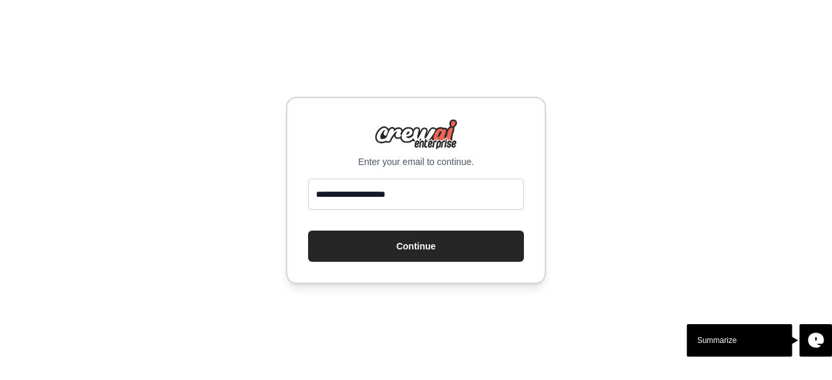
click at [421, 254] on button "Continue" at bounding box center [416, 246] width 216 height 31
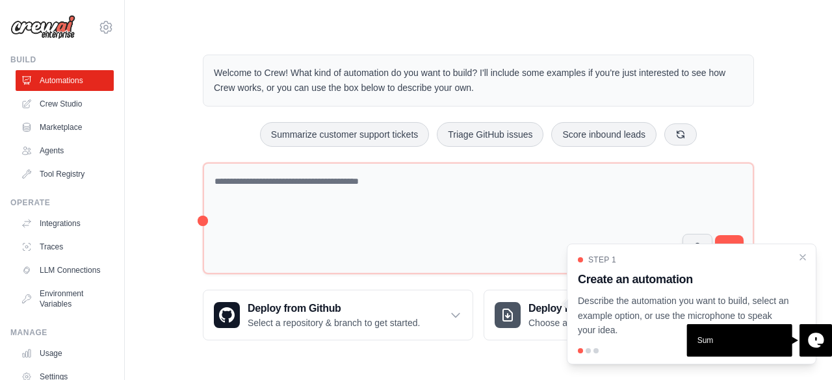
click at [808, 255] on div "Step 1 Create an automation Describe the automation you want to build, select a…" at bounding box center [692, 304] width 250 height 121
click at [806, 257] on icon "Close walkthrough" at bounding box center [803, 257] width 12 height 12
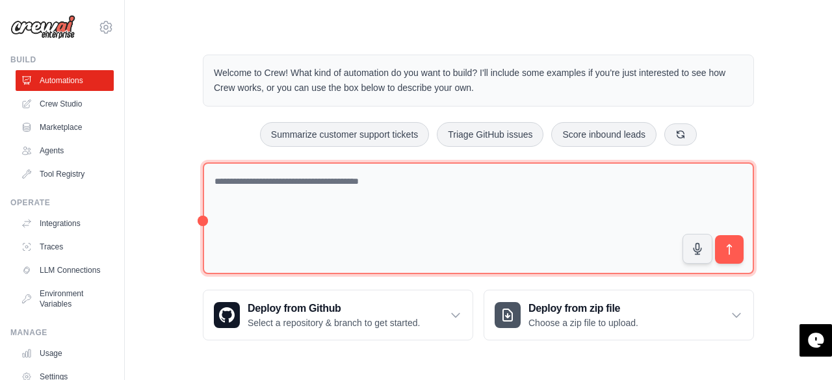
click at [318, 194] on textarea at bounding box center [478, 218] width 551 height 112
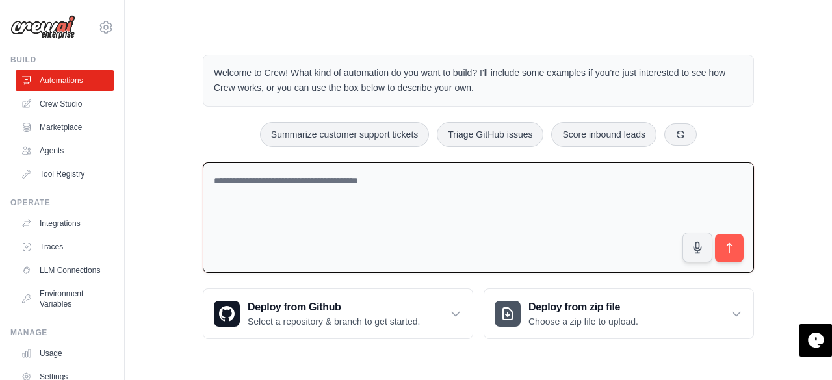
paste textarea "**********"
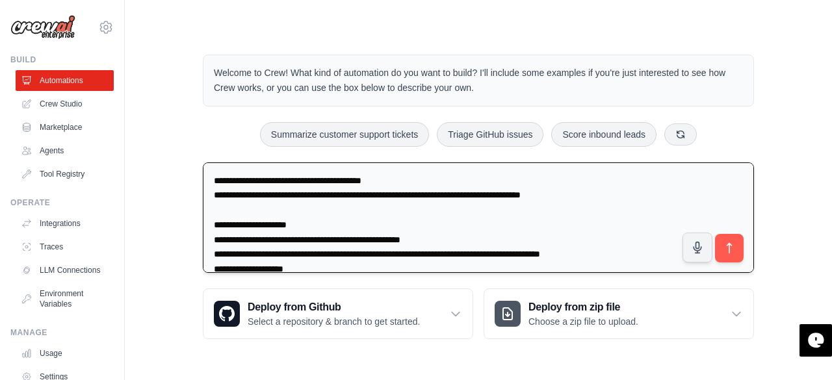
scroll to position [342, 0]
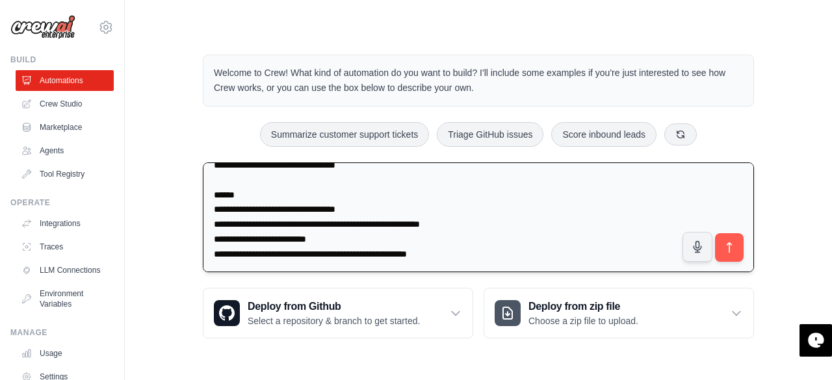
type textarea "**********"
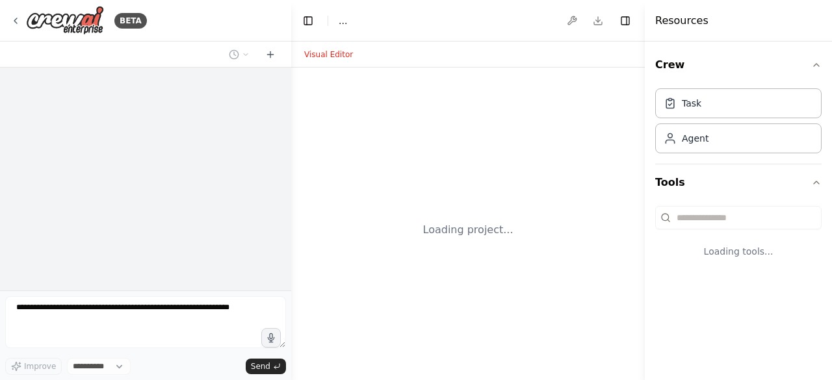
select select "****"
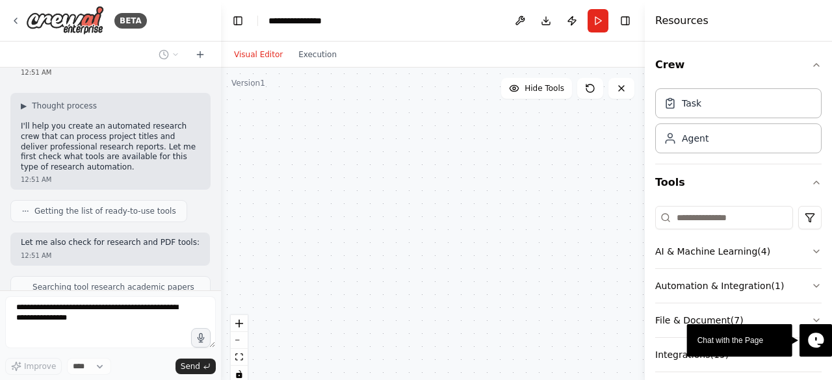
scroll to position [452, 0]
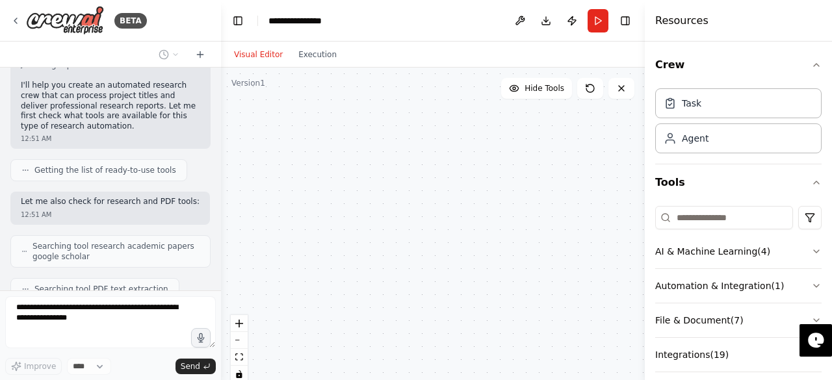
drag, startPoint x: 288, startPoint y: 249, endPoint x: 221, endPoint y: 254, distance: 67.1
click at [221, 254] on div "BETA You are part of an automated research crew. Your mission is to process the…" at bounding box center [416, 190] width 832 height 380
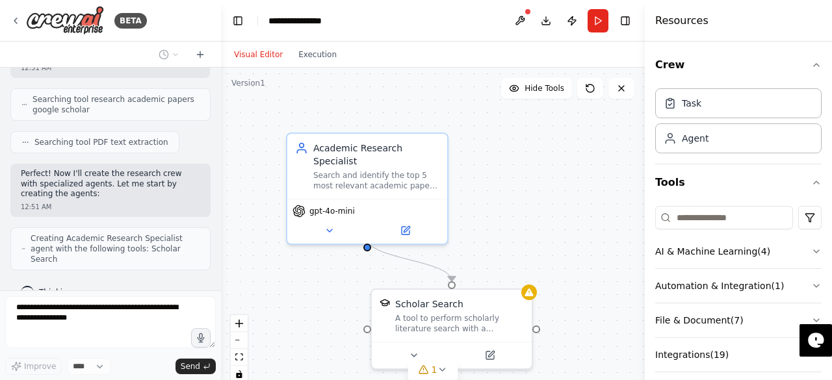
scroll to position [589, 0]
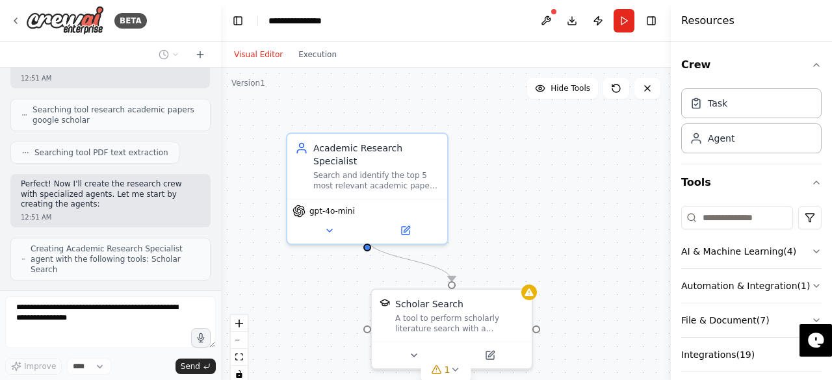
drag, startPoint x: 645, startPoint y: 198, endPoint x: 684, endPoint y: 196, distance: 39.0
click at [676, 196] on div at bounding box center [673, 190] width 5 height 380
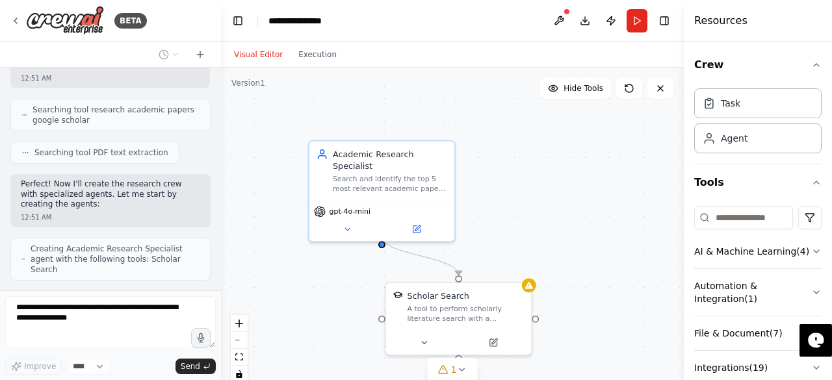
scroll to position [641, 0]
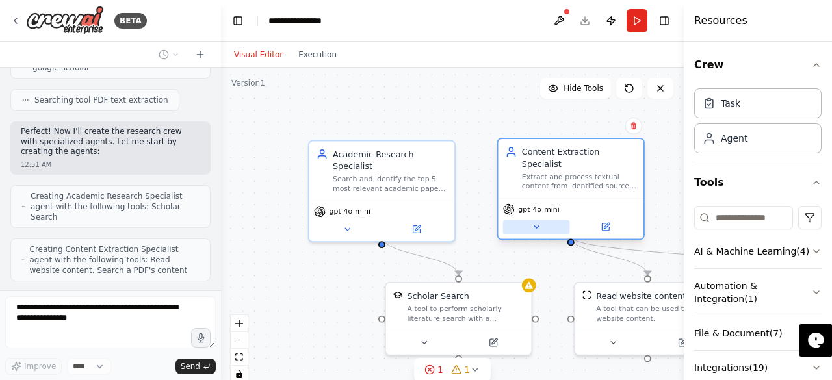
click at [525, 220] on button at bounding box center [536, 227] width 67 height 14
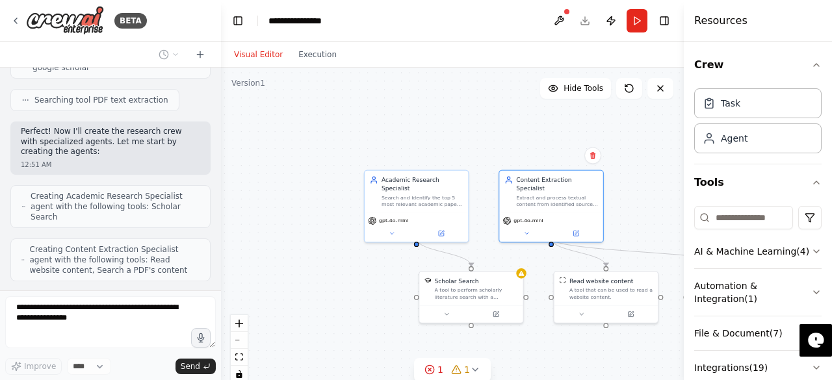
scroll to position [673, 0]
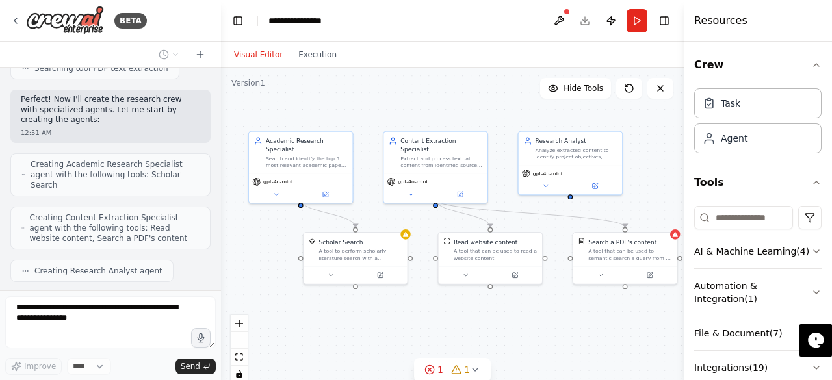
drag, startPoint x: 373, startPoint y: 298, endPoint x: 255, endPoint y: 258, distance: 124.9
click at [255, 258] on div ".deletable-edge-delete-btn { width: 20px; height: 20px; border: 0px solid #ffff…" at bounding box center [452, 230] width 463 height 325
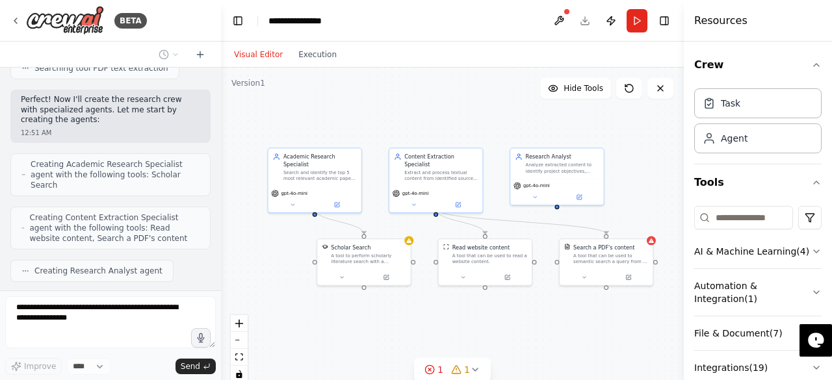
scroll to position [706, 0]
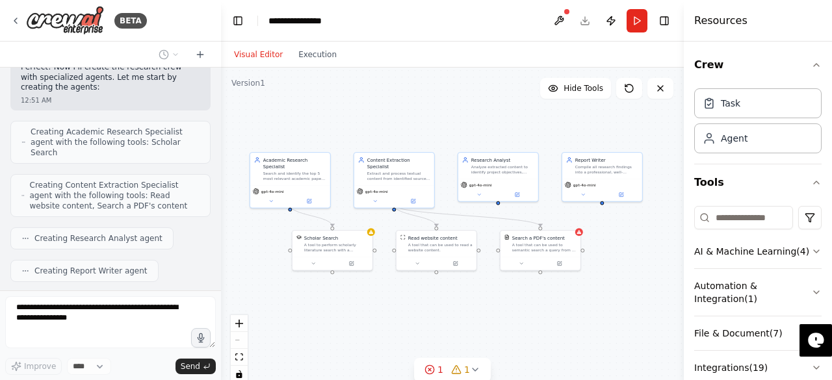
drag, startPoint x: 534, startPoint y: 331, endPoint x: 489, endPoint y: 313, distance: 49.0
click at [489, 313] on div ".deletable-edge-delete-btn { width: 20px; height: 20px; border: 0px solid #ffff…" at bounding box center [452, 230] width 463 height 325
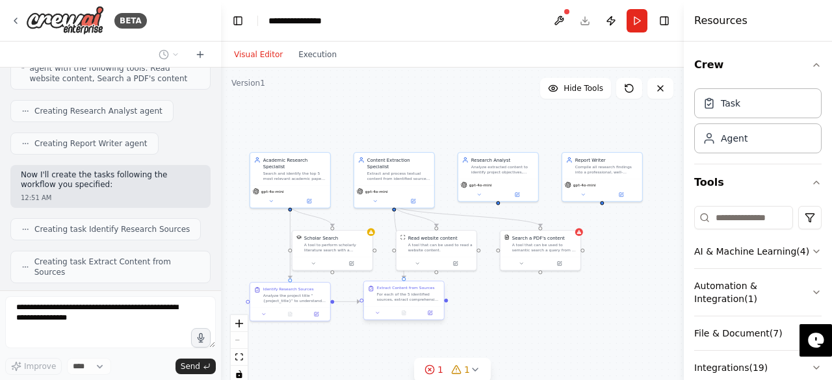
scroll to position [823, 0]
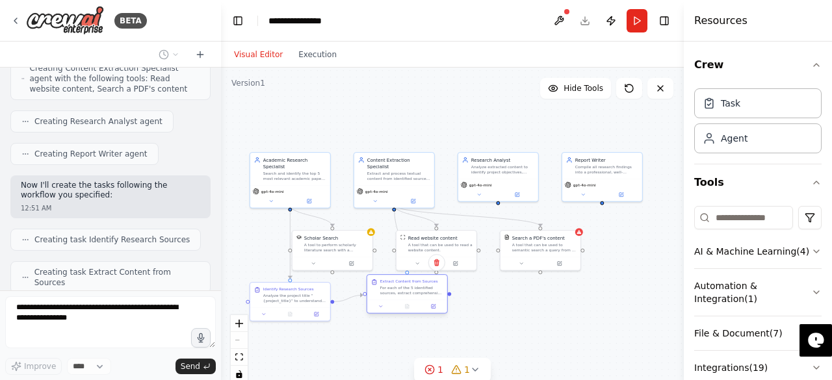
click at [394, 306] on div at bounding box center [407, 307] width 80 height 14
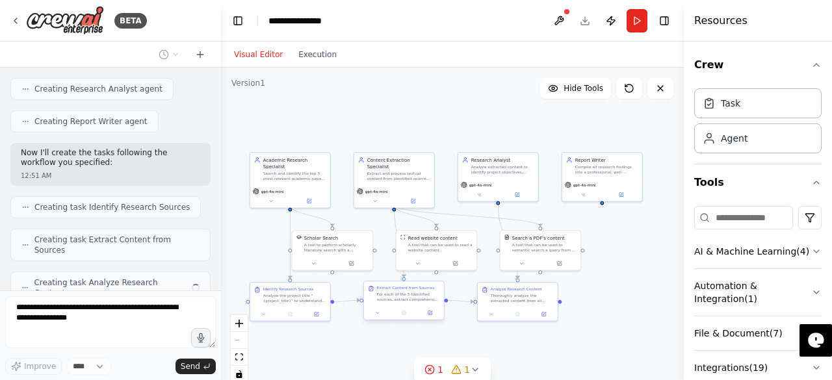
click at [405, 322] on div ".deletable-edge-delete-btn { width: 20px; height: 20px; border: 0px solid #ffff…" at bounding box center [452, 230] width 463 height 325
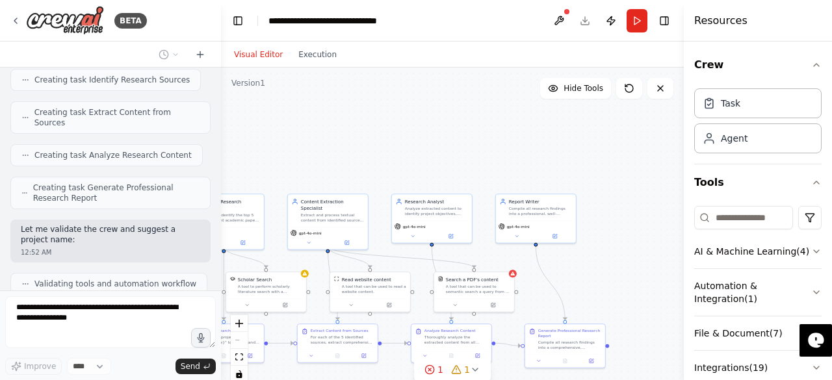
scroll to position [1025, 0]
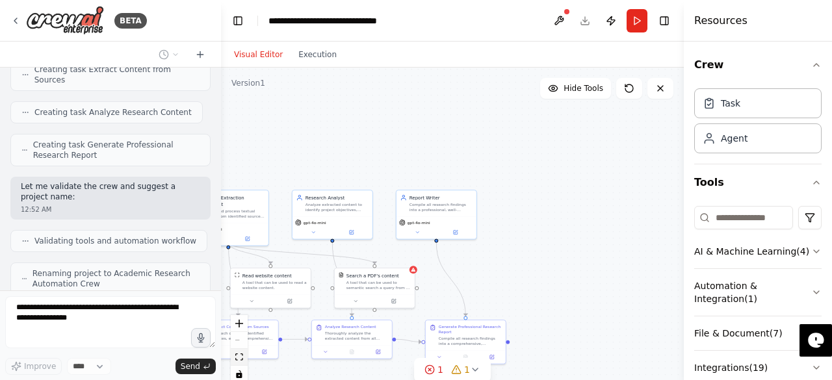
click at [239, 359] on icon "fit view" at bounding box center [239, 356] width 8 height 7
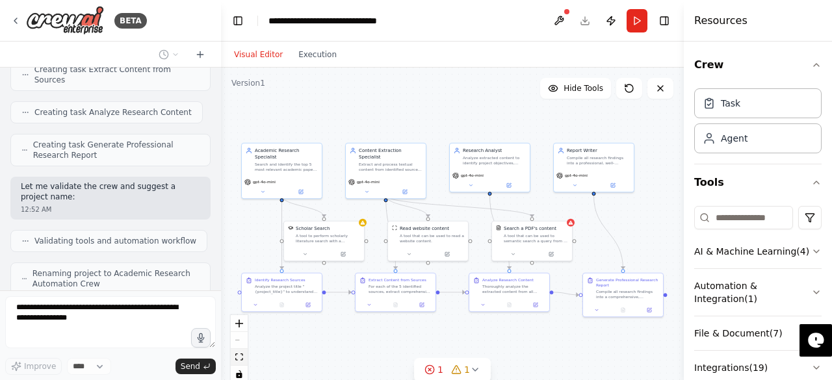
click at [239, 359] on icon "fit view" at bounding box center [239, 356] width 8 height 7
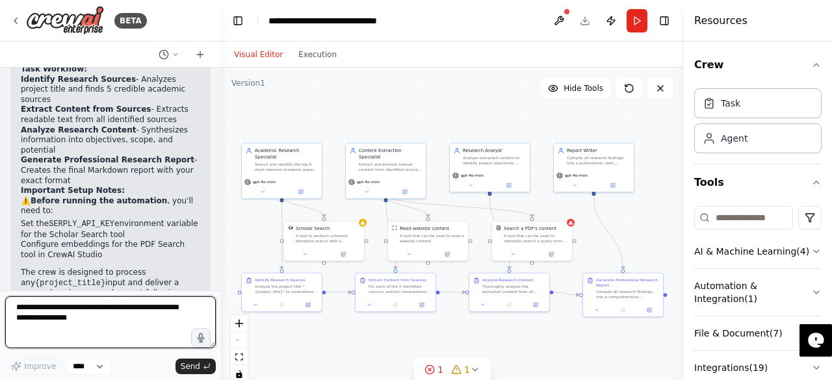
scroll to position [1436, 0]
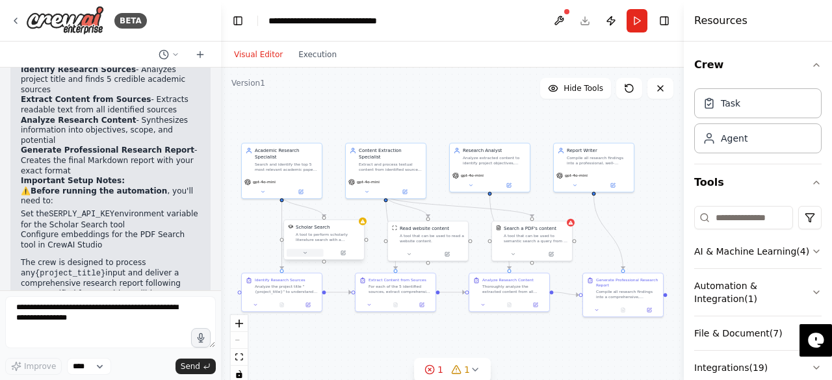
click at [309, 253] on button at bounding box center [305, 253] width 37 height 8
click at [331, 235] on div "A tool to perform scholarly literature search with a search_query." at bounding box center [328, 237] width 64 height 10
drag, startPoint x: 683, startPoint y: 253, endPoint x: 676, endPoint y: 253, distance: 7.1
click at [676, 253] on div "BETA You are part of an automated research crew. Your mission is to process the…" at bounding box center [416, 190] width 832 height 380
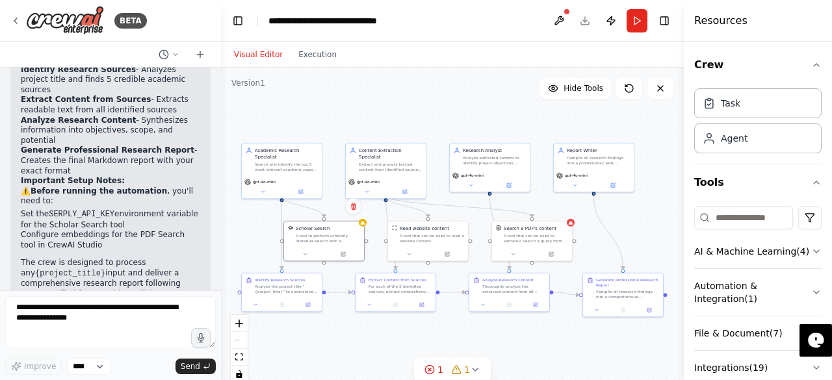
click at [313, 62] on div "Visual Editor Execution" at bounding box center [285, 55] width 118 height 26
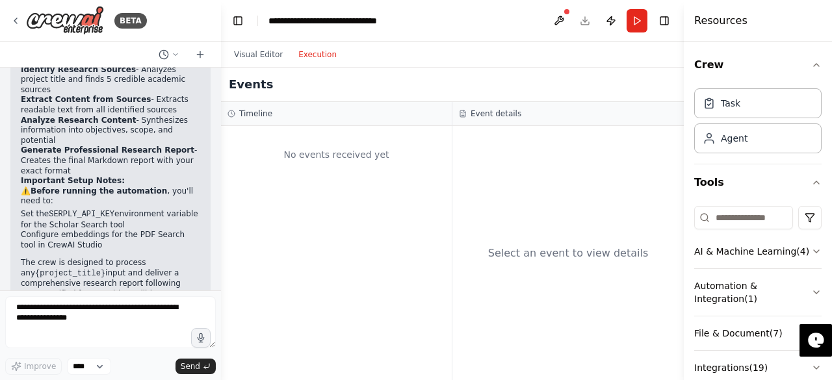
click at [309, 59] on button "Execution" at bounding box center [317, 55] width 54 height 16
click at [278, 57] on button "Visual Editor" at bounding box center [258, 55] width 64 height 16
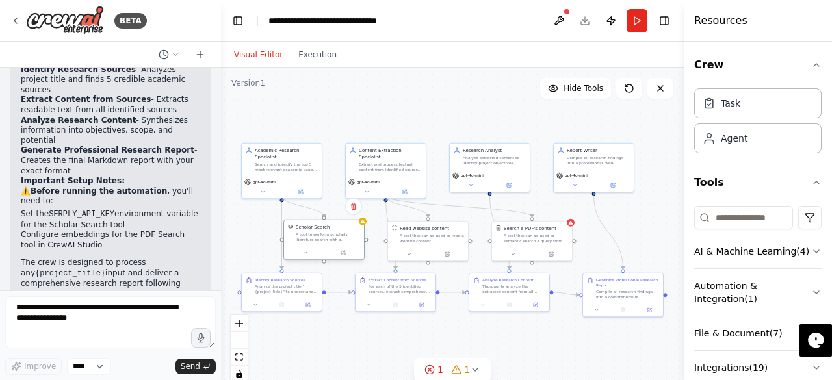
click at [341, 232] on div "A tool to perform scholarly literature search with a search_query." at bounding box center [328, 237] width 64 height 10
click at [343, 255] on button at bounding box center [343, 253] width 37 height 8
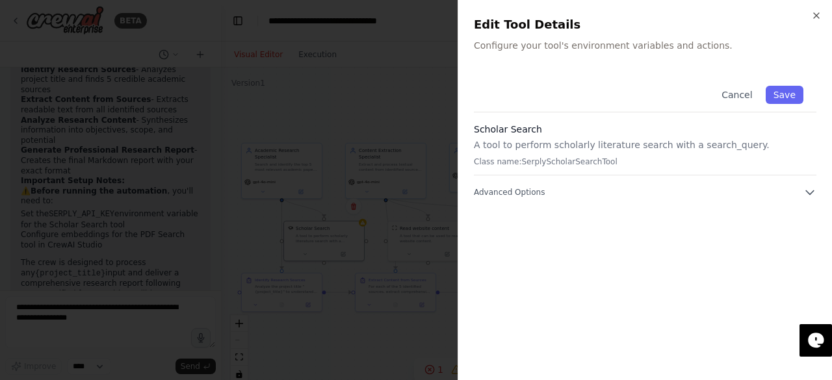
click at [564, 50] on p "Configure your tool's environment variables and actions." at bounding box center [645, 45] width 342 height 13
click at [557, 199] on div "Cancel Save Scholar Search A tool to perform scholarly literature search with a…" at bounding box center [645, 219] width 342 height 292
click at [580, 193] on button "Advanced Options" at bounding box center [645, 192] width 342 height 13
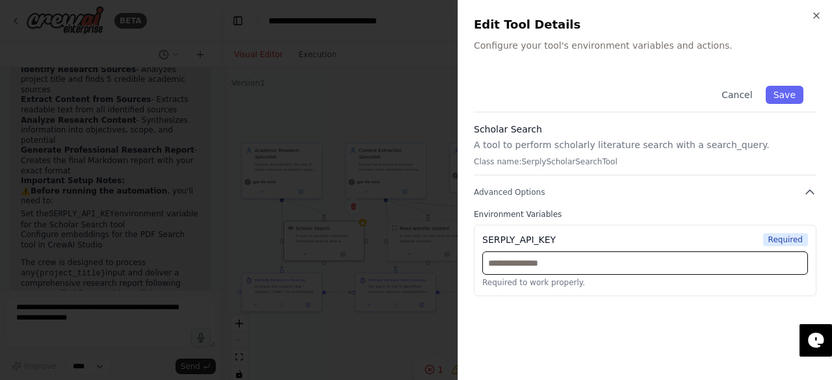
click at [572, 266] on input "text" at bounding box center [645, 262] width 326 height 23
paste input "**********"
type input "**********"
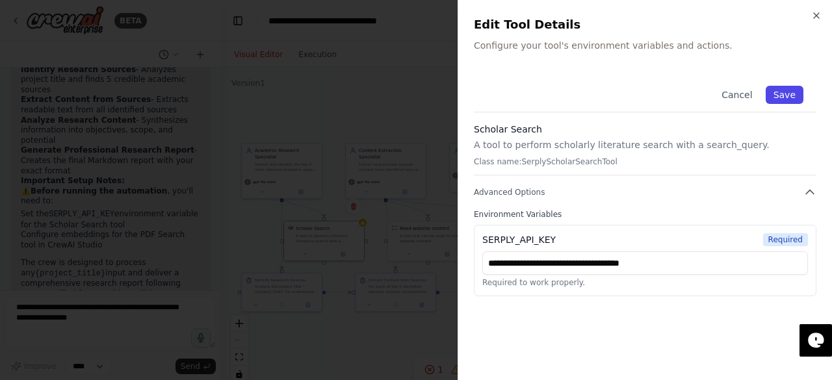
click at [786, 92] on button "Save" at bounding box center [784, 95] width 38 height 18
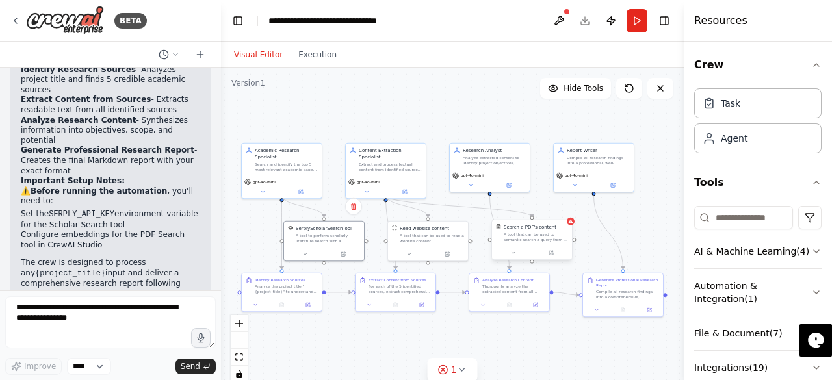
click at [531, 242] on div "Search a PDF's content A tool that can be used to semantic search a query from …" at bounding box center [532, 233] width 80 height 26
click at [550, 253] on icon at bounding box center [551, 252] width 3 height 3
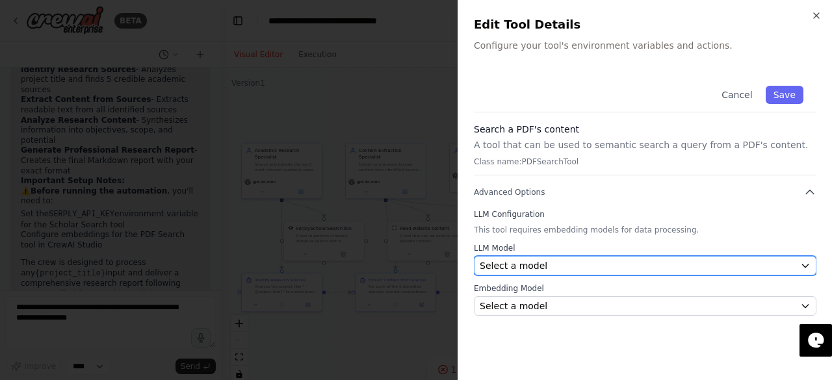
click at [578, 257] on button "Select a model" at bounding box center [645, 265] width 342 height 19
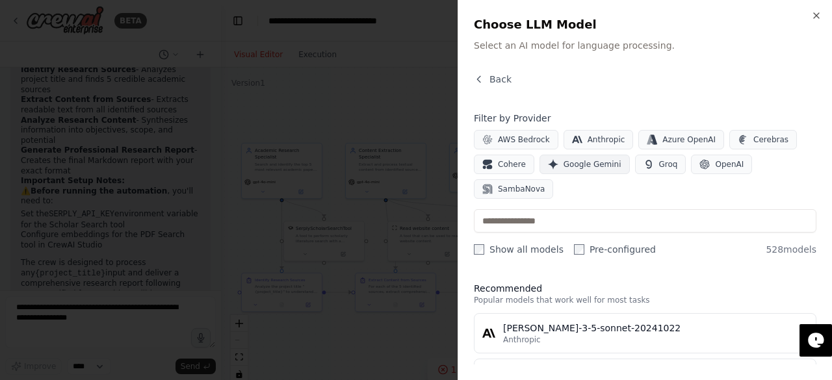
click at [583, 168] on span "Google Gemini" at bounding box center [592, 164] width 58 height 10
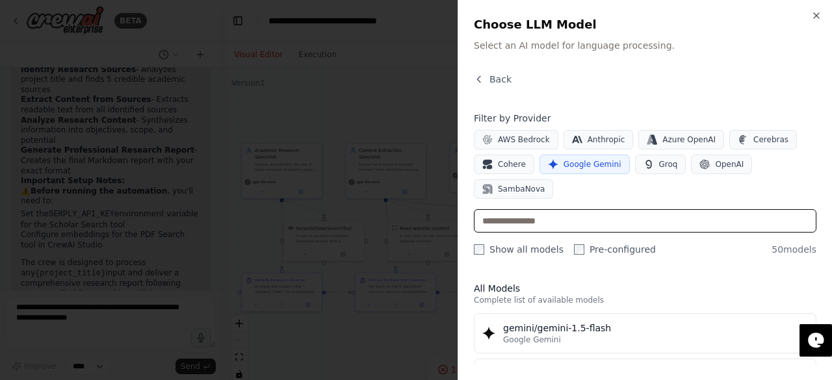
click at [525, 209] on input "text" at bounding box center [645, 220] width 342 height 23
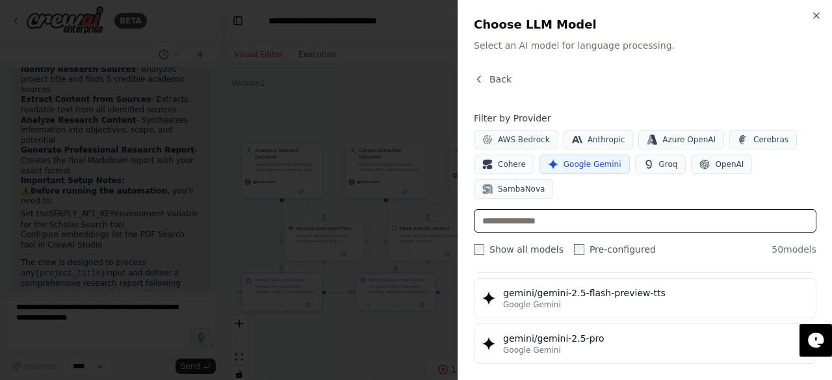
scroll to position [1353, 0]
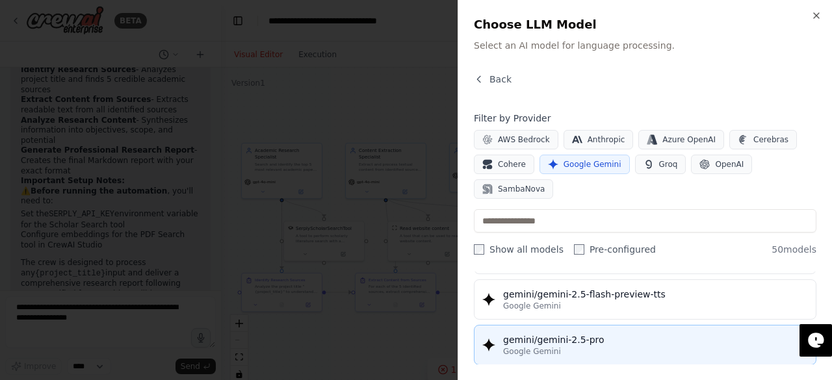
click at [595, 333] on div "gemini/gemini-2.5-pro" at bounding box center [655, 339] width 305 height 13
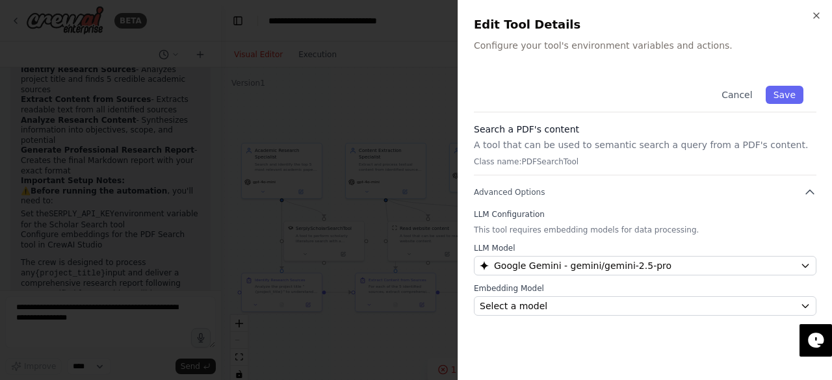
click at [638, 42] on p "Configure your tool's environment variables and actions." at bounding box center [645, 45] width 342 height 13
click at [648, 46] on p "Configure your tool's environment variables and actions." at bounding box center [645, 45] width 342 height 13
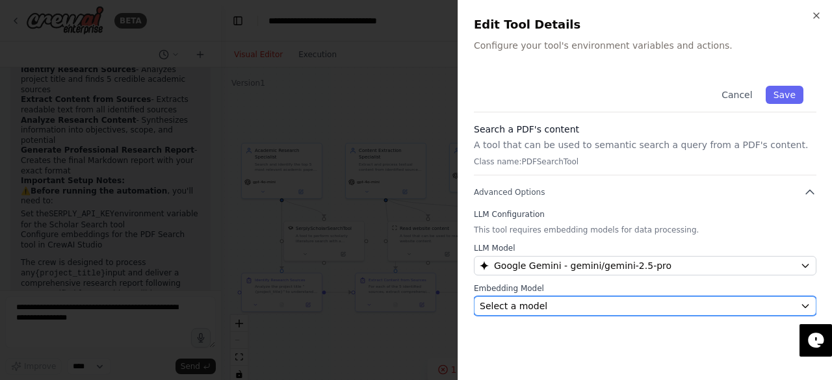
click at [655, 307] on div "Select a model" at bounding box center [637, 306] width 315 height 13
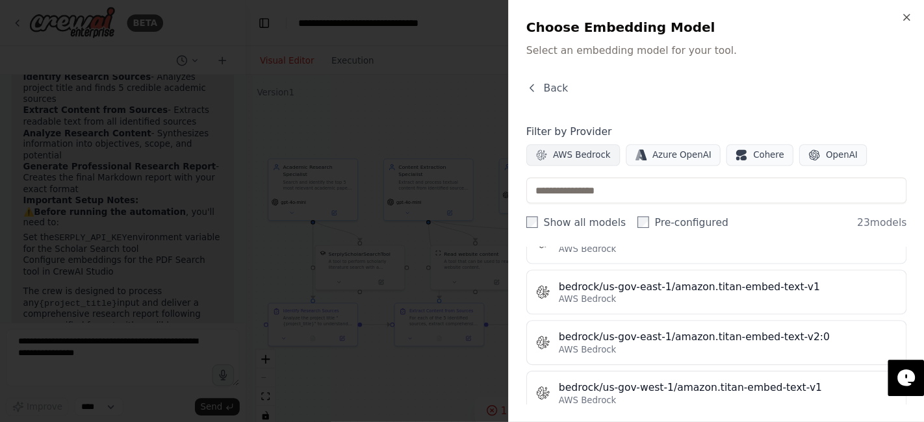
scroll to position [146, 0]
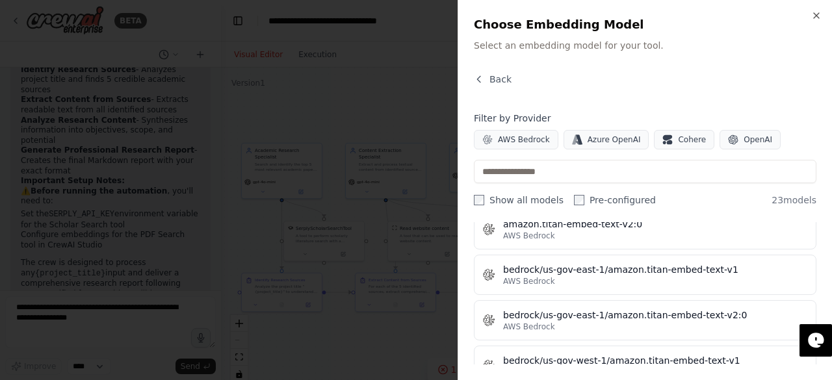
click at [491, 70] on div "Close Choose Embedding Model Select an embedding model for your tool. Back Filt…" at bounding box center [644, 190] width 374 height 380
click at [486, 75] on button "Back" at bounding box center [493, 79] width 38 height 13
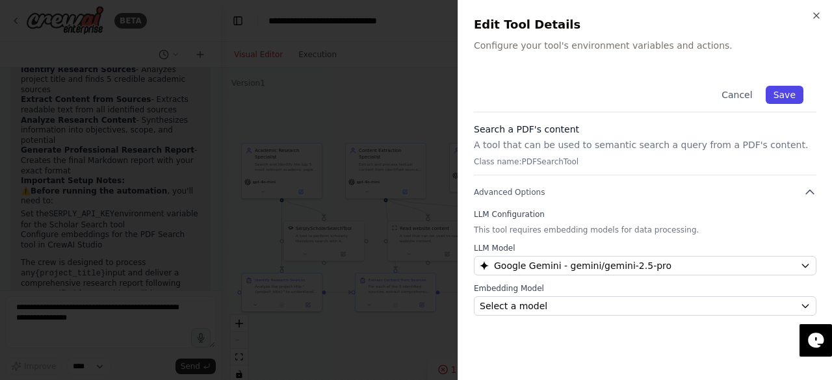
click at [777, 100] on button "Save" at bounding box center [784, 95] width 38 height 18
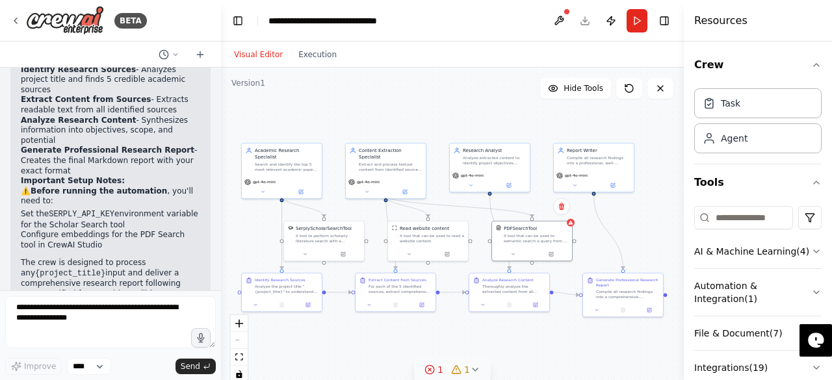
click at [470, 369] on icon at bounding box center [475, 370] width 10 height 10
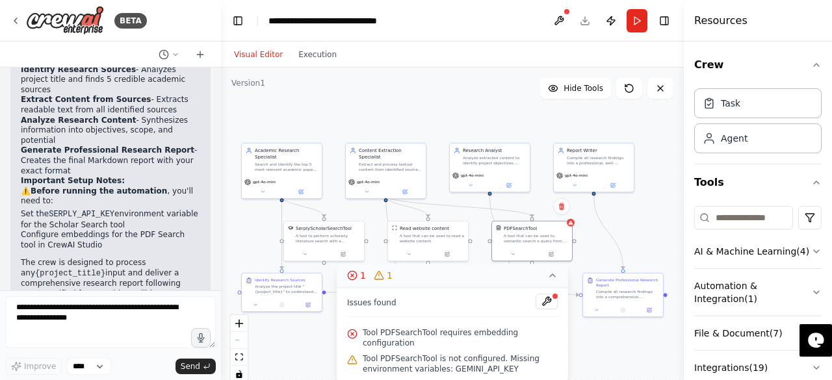
click at [547, 281] on icon at bounding box center [552, 275] width 10 height 10
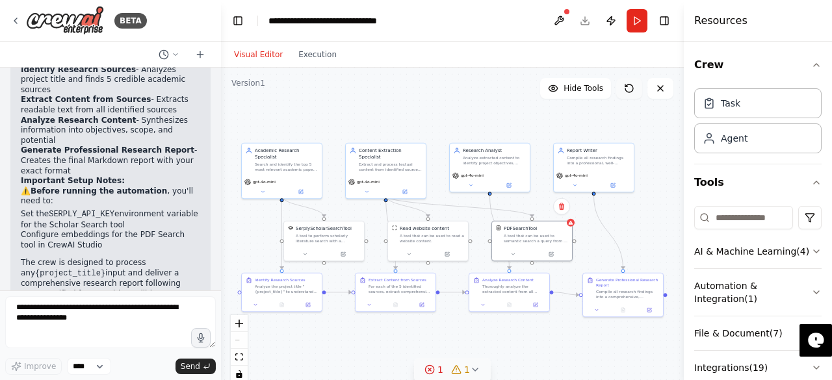
click at [624, 94] on button at bounding box center [629, 88] width 26 height 21
click at [476, 366] on icon at bounding box center [475, 370] width 10 height 10
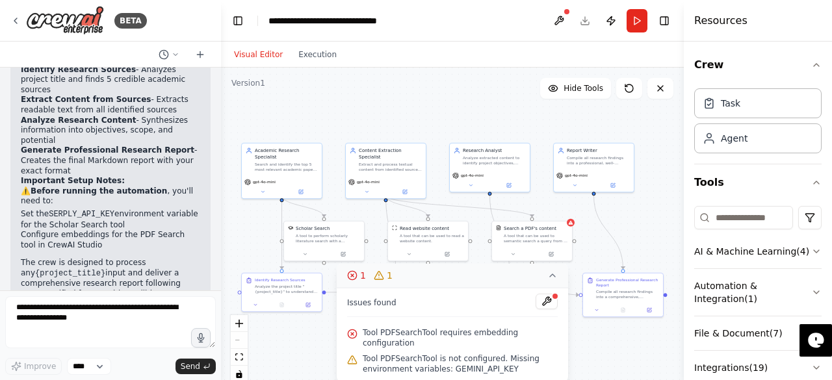
click at [377, 282] on div "1" at bounding box center [383, 275] width 19 height 13
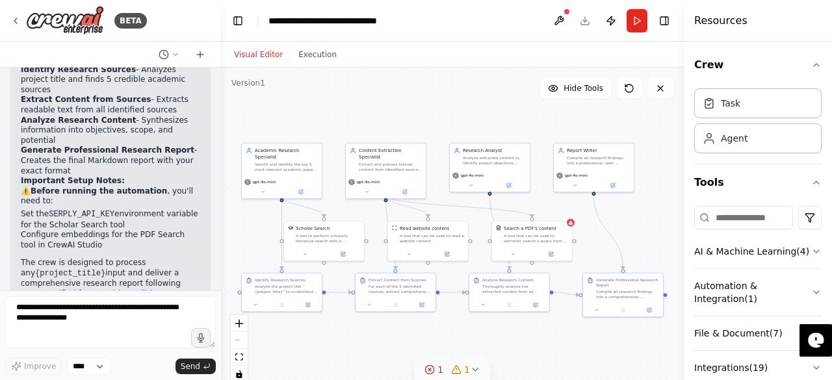
click at [466, 374] on span "1" at bounding box center [467, 369] width 6 height 13
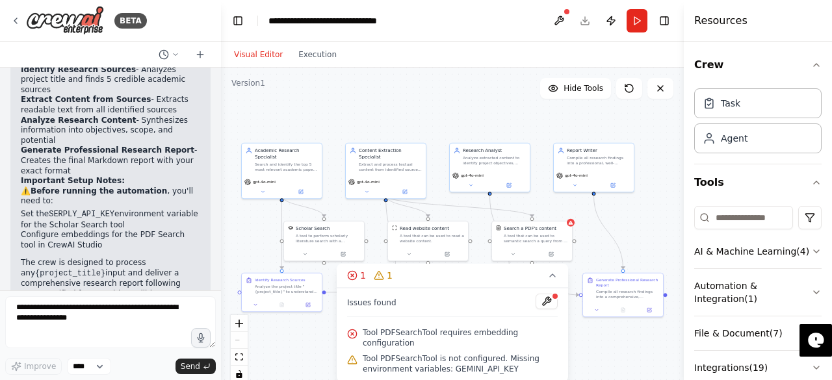
click at [595, 370] on div ".deletable-edge-delete-btn { width: 20px; height: 20px; border: 0px solid #ffff…" at bounding box center [452, 230] width 463 height 325
click at [554, 259] on div at bounding box center [532, 253] width 80 height 14
click at [554, 279] on button "1 1" at bounding box center [452, 276] width 231 height 24
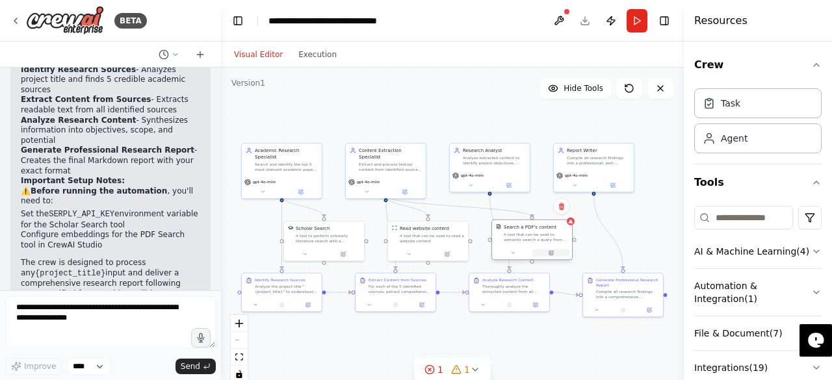
click at [552, 254] on icon at bounding box center [551, 253] width 4 height 4
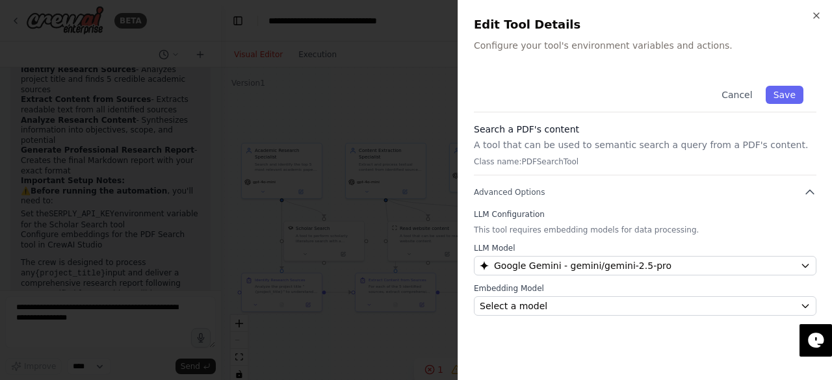
click at [557, 147] on p "A tool that can be used to semantic search a query from a PDF's content." at bounding box center [645, 144] width 342 height 13
click at [563, 164] on p "Class name: PDFSearchTool" at bounding box center [645, 162] width 342 height 10
click at [633, 41] on p "Configure your tool's environment variables and actions." at bounding box center [645, 45] width 342 height 13
click at [595, 49] on p "Configure your tool's environment variables and actions." at bounding box center [645, 45] width 342 height 13
click at [537, 49] on p "Configure your tool's environment variables and actions." at bounding box center [645, 45] width 342 height 13
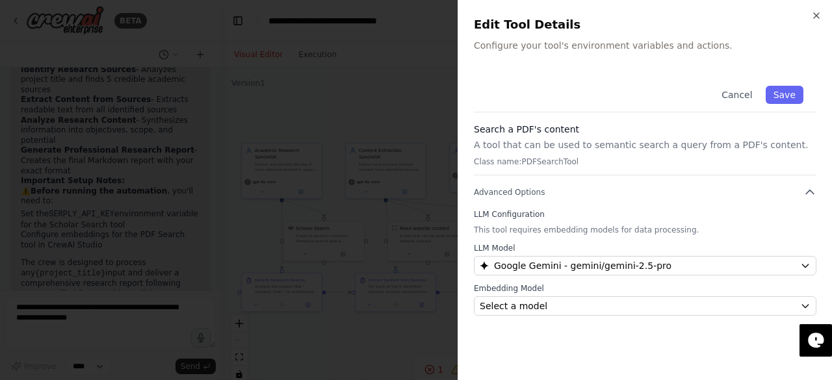
click at [604, 222] on div "LLM Configuration This tool requires embedding models for data processing. LLM …" at bounding box center [645, 262] width 342 height 107
drag, startPoint x: 580, startPoint y: 155, endPoint x: 547, endPoint y: 147, distance: 33.9
click at [547, 147] on div "Search a PDF's content A tool that can be used to semantic search a query from …" at bounding box center [645, 149] width 342 height 53
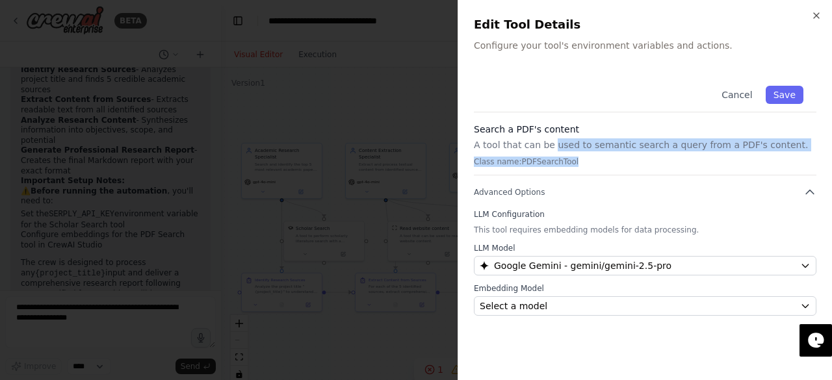
click at [547, 147] on p "A tool that can be used to semantic search a query from a PDF's content." at bounding box center [645, 144] width 342 height 13
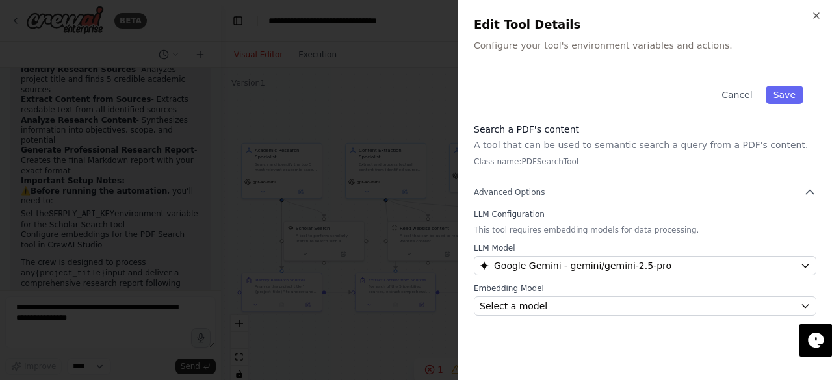
click at [507, 140] on p "A tool that can be used to semantic search a query from a PDF's content." at bounding box center [645, 144] width 342 height 13
click at [791, 188] on button "Advanced Options" at bounding box center [645, 192] width 342 height 13
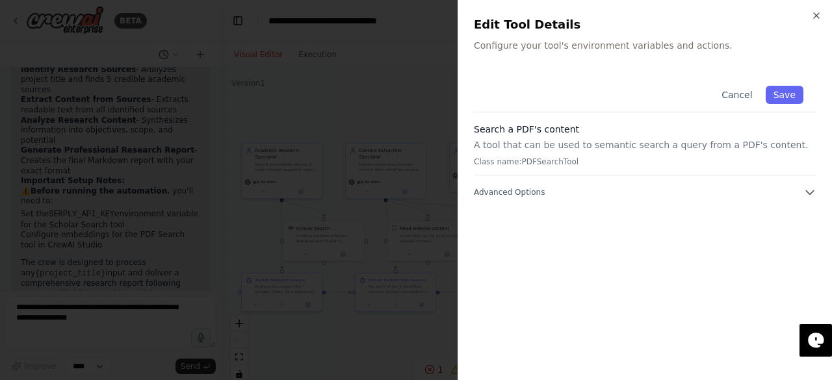
click at [634, 160] on p "Class name: PDFSearchTool" at bounding box center [645, 162] width 342 height 10
click at [596, 51] on p "Configure your tool's environment variables and actions." at bounding box center [645, 45] width 342 height 13
click at [639, 57] on div "Close Edit Tool Details Configure your tool's environment variables and actions…" at bounding box center [644, 190] width 374 height 380
click at [729, 94] on button "Cancel" at bounding box center [736, 95] width 46 height 18
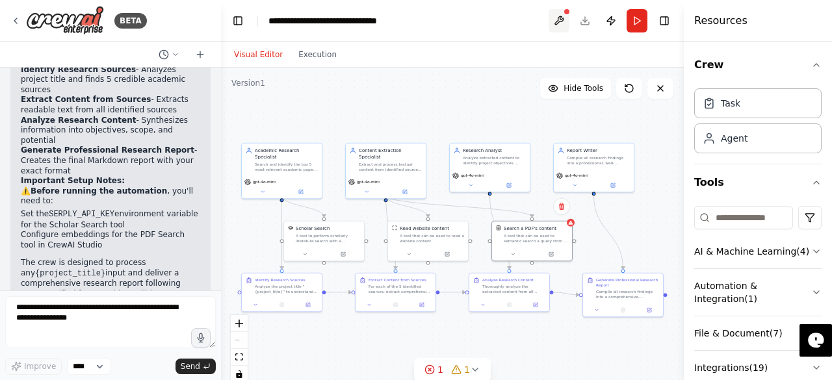
click at [561, 18] on button at bounding box center [558, 20] width 21 height 23
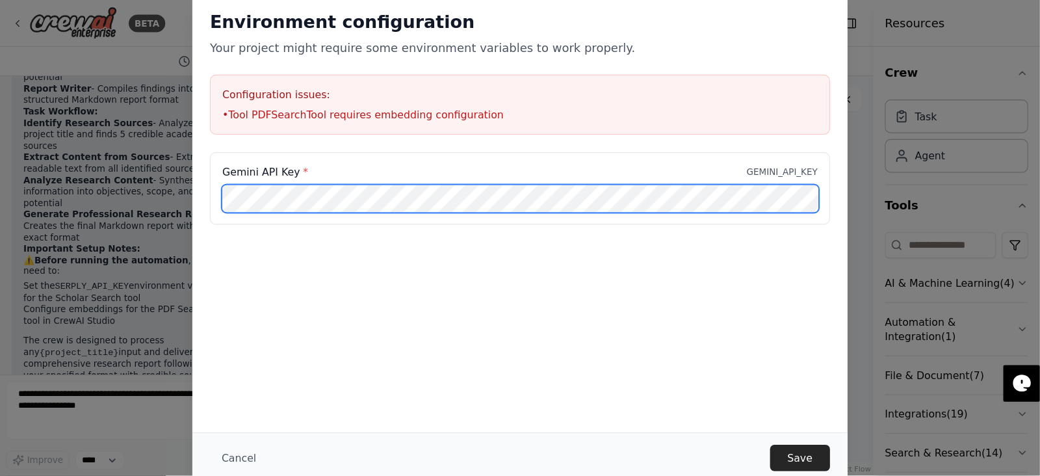
scroll to position [1346, 0]
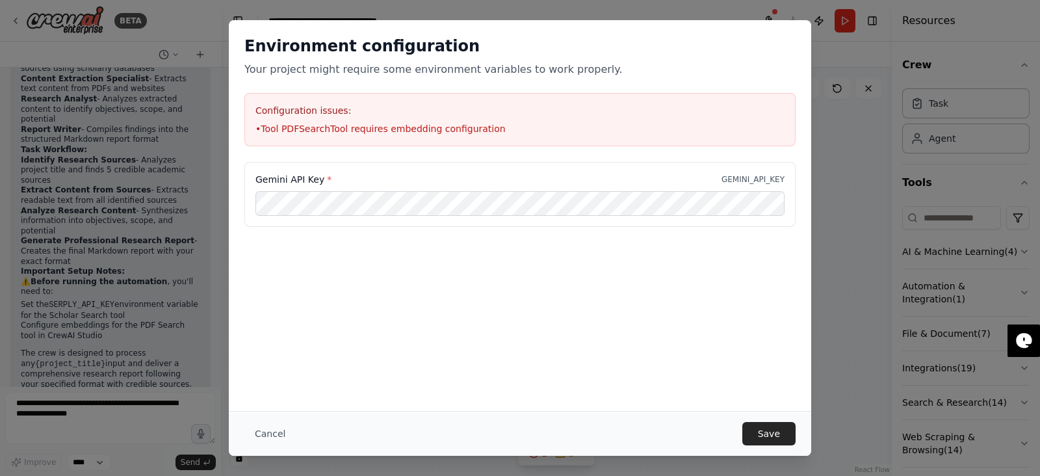
drag, startPoint x: 819, startPoint y: 0, endPoint x: 718, endPoint y: 294, distance: 310.5
click at [718, 294] on div "Environment configuration Your project might require some environment variables…" at bounding box center [520, 215] width 582 height 390
click at [776, 379] on button "Save" at bounding box center [768, 433] width 53 height 23
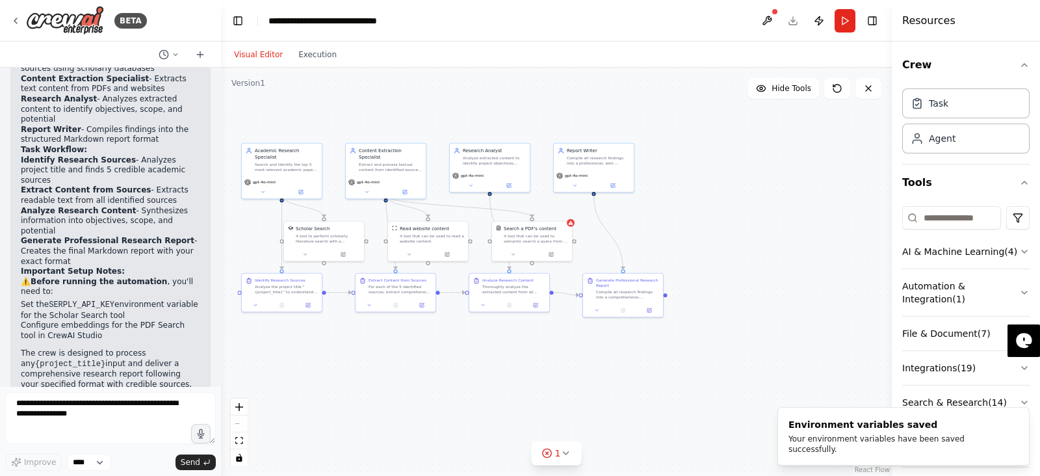
click at [830, 103] on div ".deletable-edge-delete-btn { width: 20px; height: 20px; border: 0px solid #ffff…" at bounding box center [556, 272] width 671 height 408
click at [831, 96] on button at bounding box center [837, 88] width 26 height 21
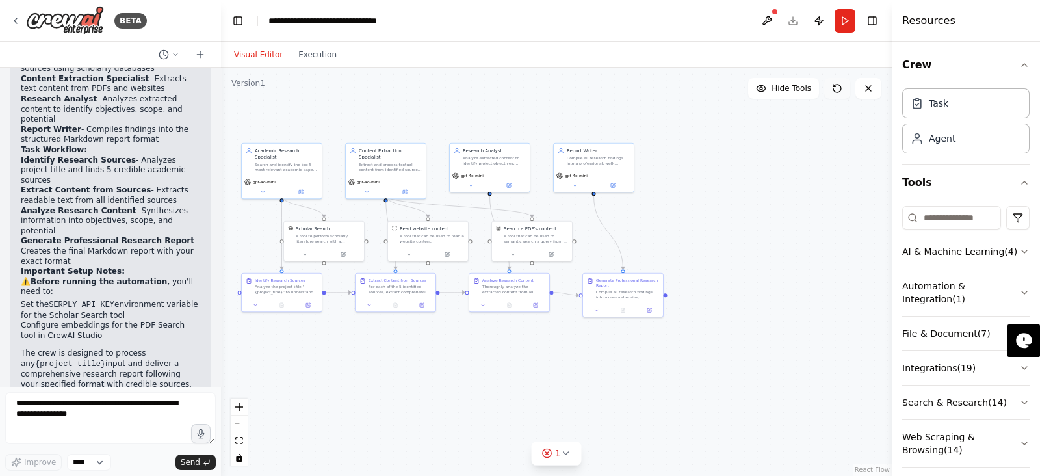
click at [831, 96] on button at bounding box center [837, 88] width 26 height 21
click at [561, 379] on icon at bounding box center [565, 453] width 10 height 10
click at [646, 379] on button at bounding box center [657, 420] width 22 height 16
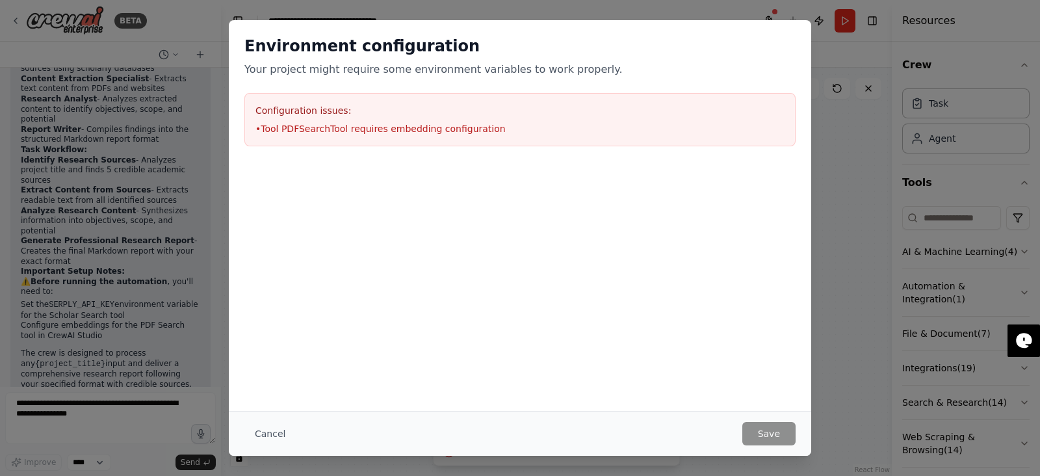
click at [646, 379] on div "Cancel Save" at bounding box center [520, 433] width 582 height 45
click at [262, 379] on div "Cancel Save" at bounding box center [520, 433] width 582 height 45
click at [268, 379] on button "Cancel" at bounding box center [269, 433] width 51 height 23
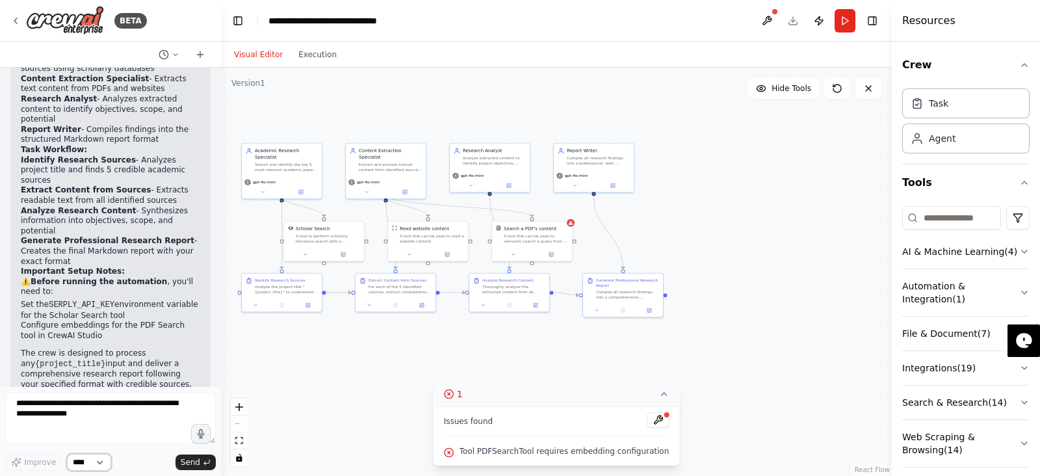
click at [101, 379] on select "****" at bounding box center [89, 462] width 44 height 17
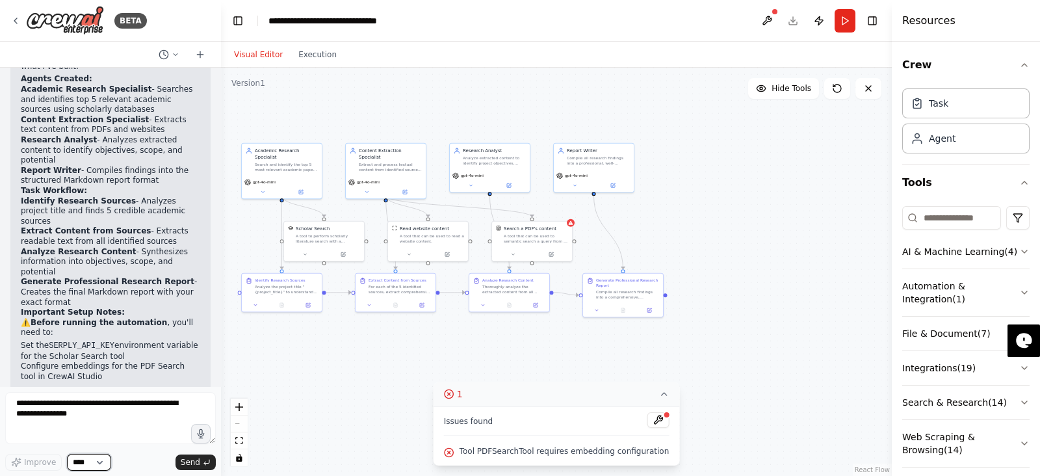
scroll to position [1345, 0]
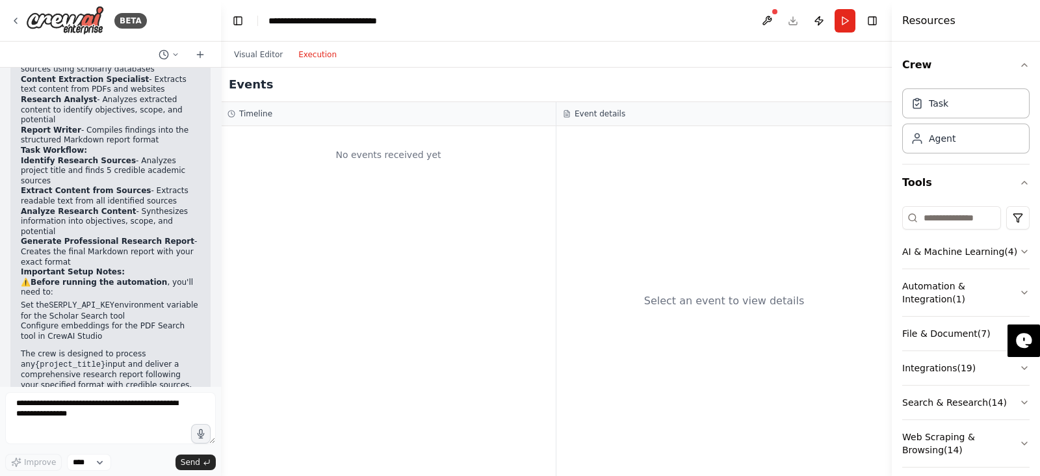
click at [315, 50] on button "Execution" at bounding box center [317, 55] width 54 height 16
click at [262, 52] on button "Visual Editor" at bounding box center [258, 55] width 64 height 16
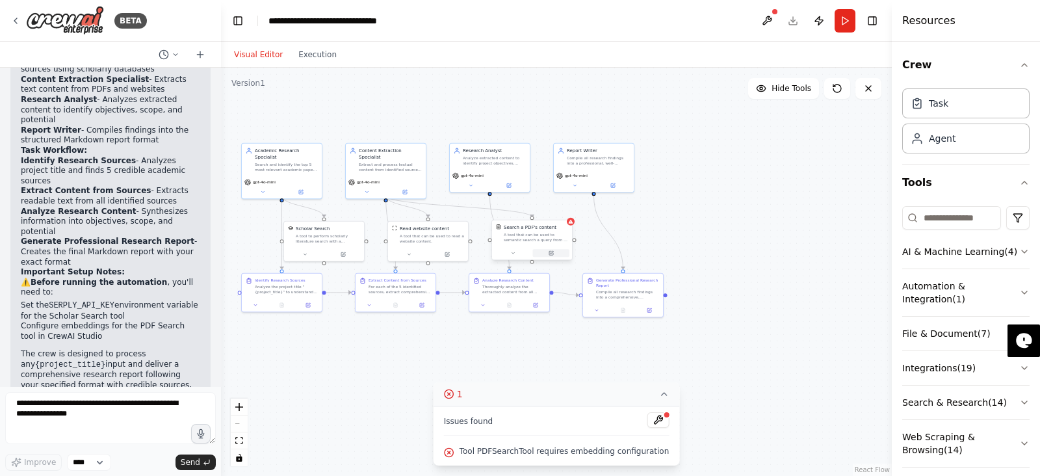
click at [553, 251] on icon at bounding box center [550, 252] width 5 height 5
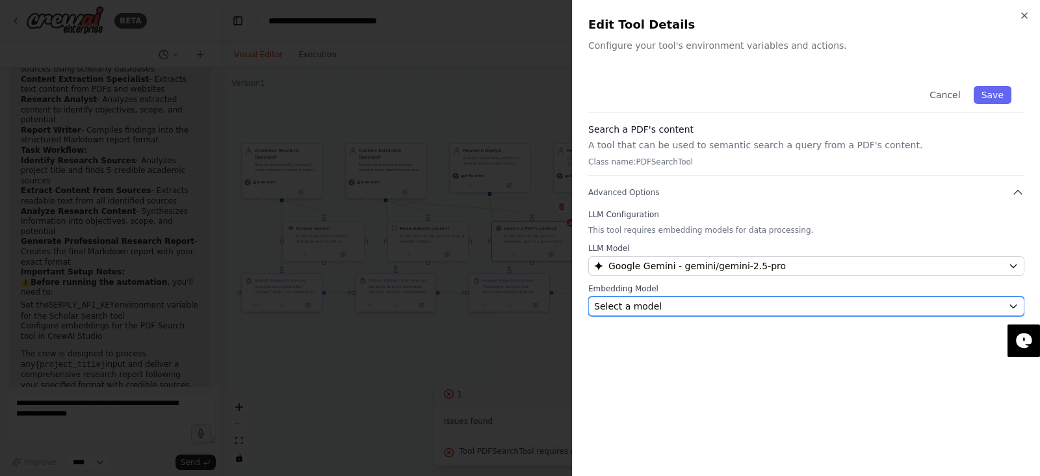
click at [656, 303] on div "Select a model" at bounding box center [798, 306] width 409 height 13
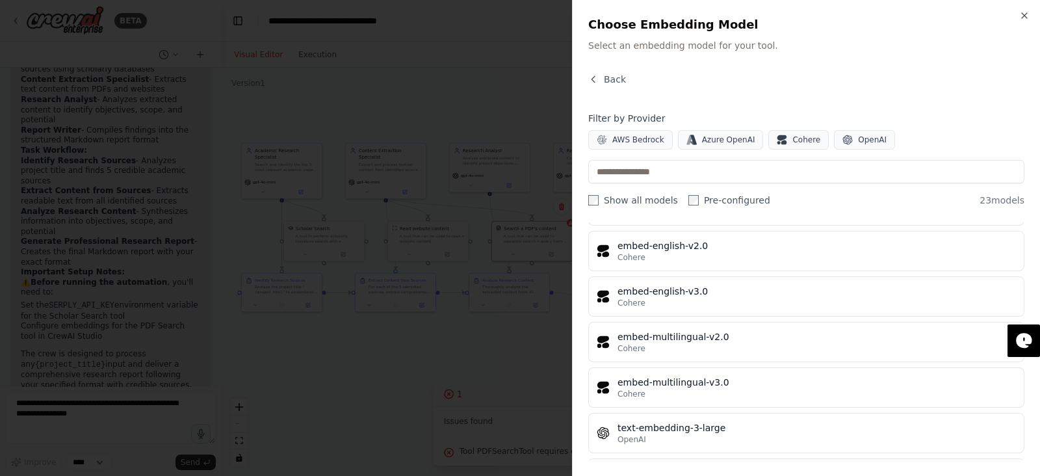
scroll to position [850, 0]
click at [831, 136] on icon "button" at bounding box center [848, 140] width 10 height 10
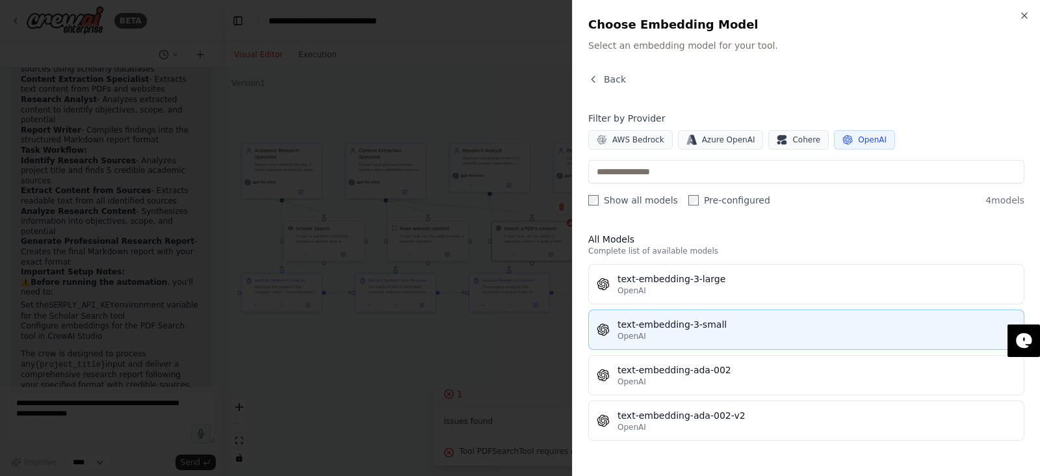
click at [712, 327] on div "text-embedding-3-small" at bounding box center [816, 324] width 398 height 13
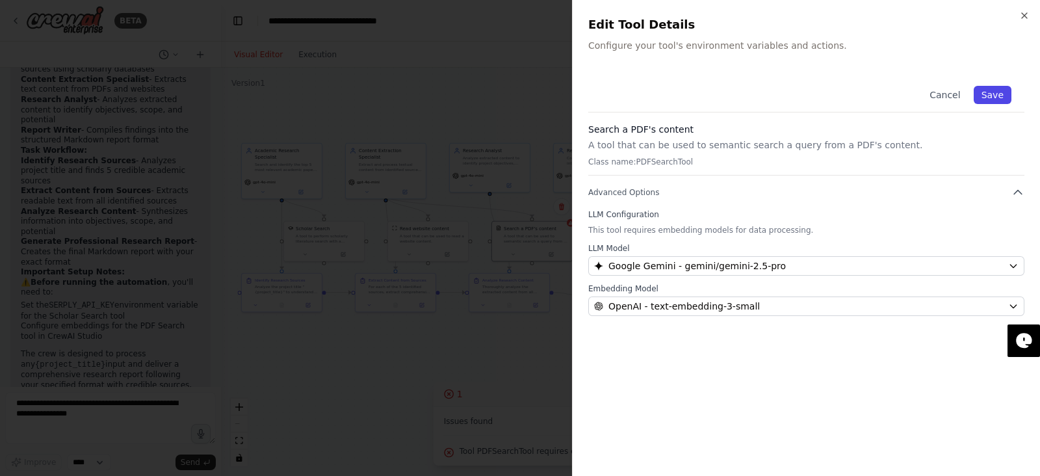
click at [831, 93] on button "Save" at bounding box center [992, 95] width 38 height 18
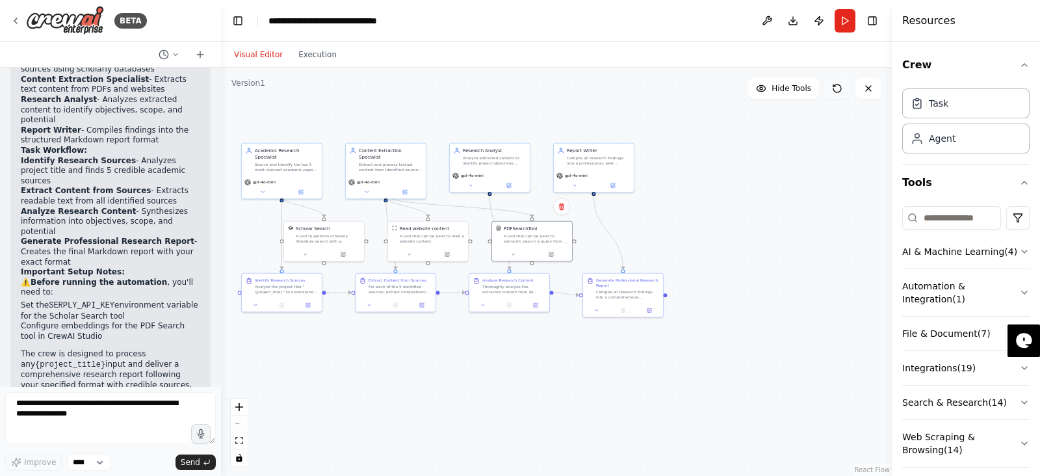
click at [831, 96] on button at bounding box center [837, 88] width 26 height 21
click at [831, 27] on button "Run" at bounding box center [844, 20] width 21 height 23
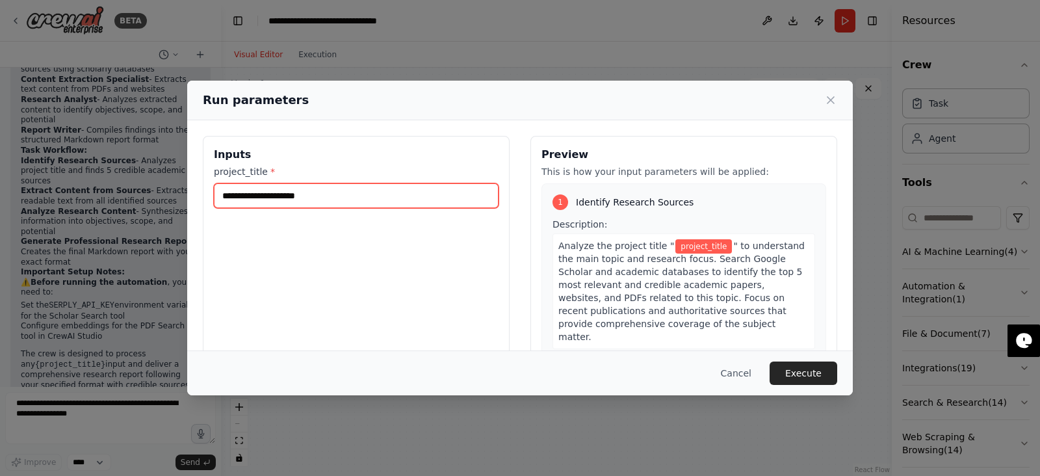
click at [459, 197] on input "project_title *" at bounding box center [356, 195] width 285 height 25
type input "**********"
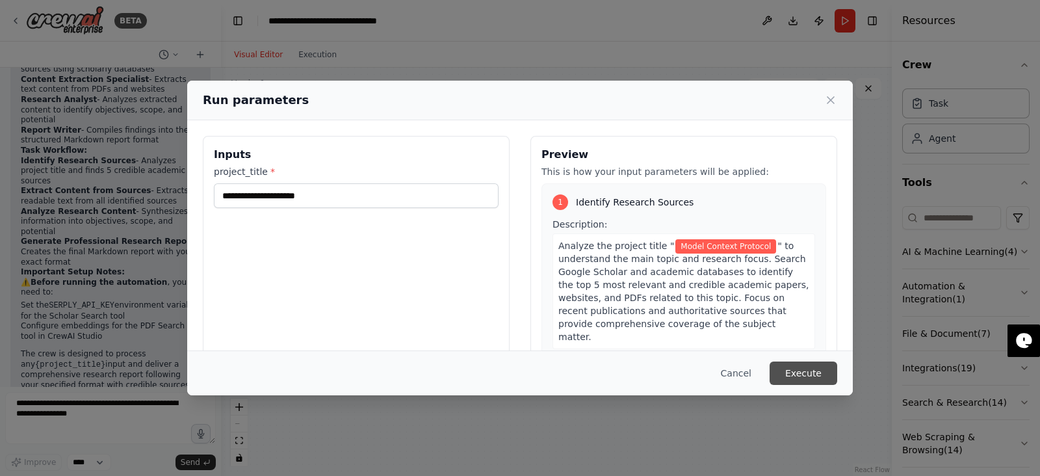
click at [797, 372] on button "Execute" at bounding box center [803, 372] width 68 height 23
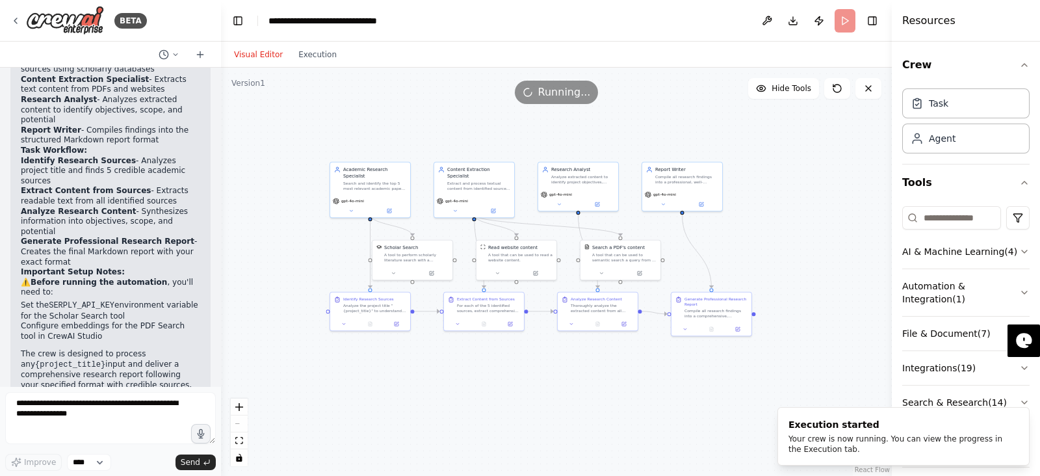
drag, startPoint x: 668, startPoint y: 362, endPoint x: 756, endPoint y: 381, distance: 90.4
click at [756, 379] on div ".deletable-edge-delete-btn { width: 20px; height: 20px; border: 0px solid #ffff…" at bounding box center [556, 272] width 671 height 408
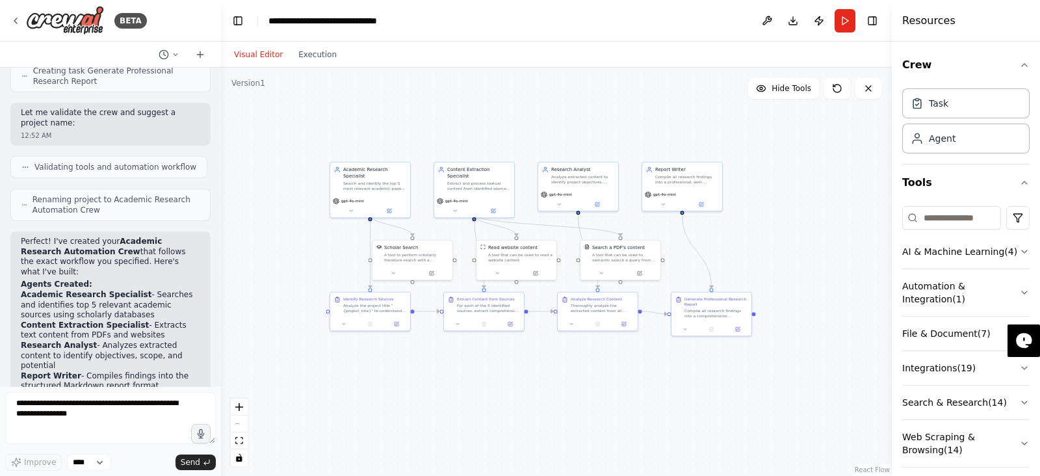
scroll to position [1345, 0]
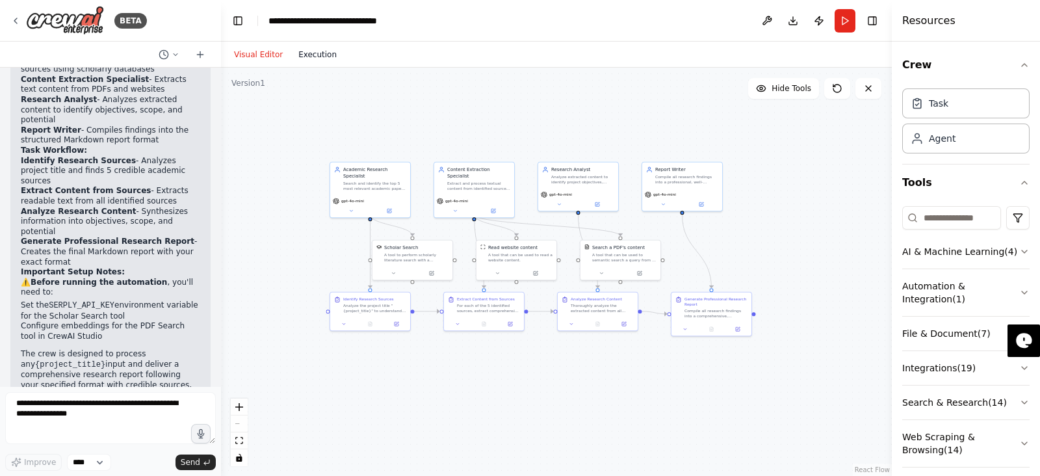
click at [314, 59] on button "Execution" at bounding box center [317, 55] width 54 height 16
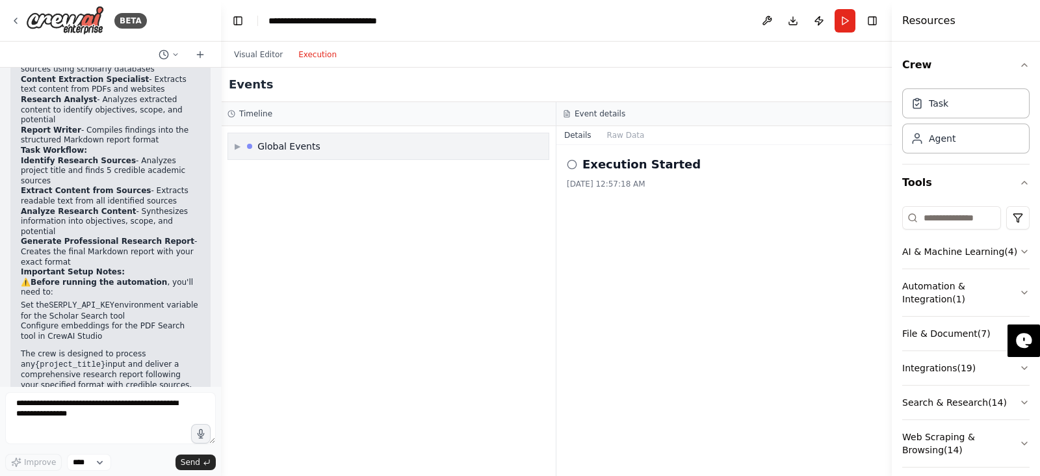
click at [338, 147] on div "▶ Global Events" at bounding box center [388, 146] width 320 height 26
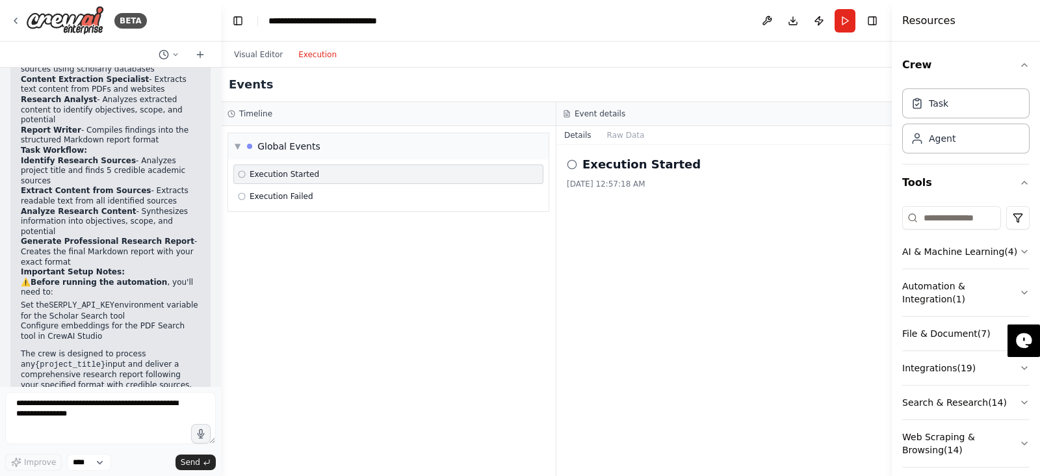
click at [332, 173] on div "Execution Started" at bounding box center [388, 174] width 301 height 10
click at [298, 193] on span "Execution Failed" at bounding box center [282, 196] width 64 height 10
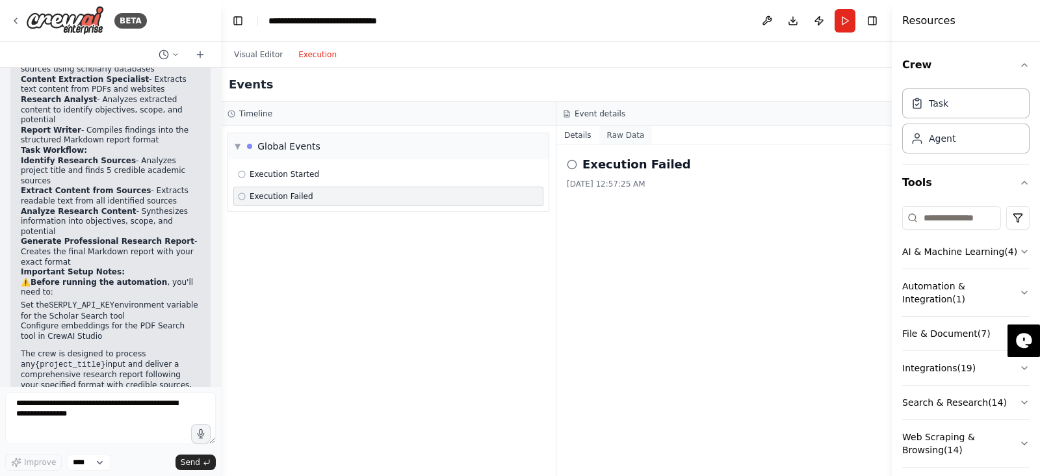
click at [609, 140] on button "Raw Data" at bounding box center [625, 135] width 53 height 18
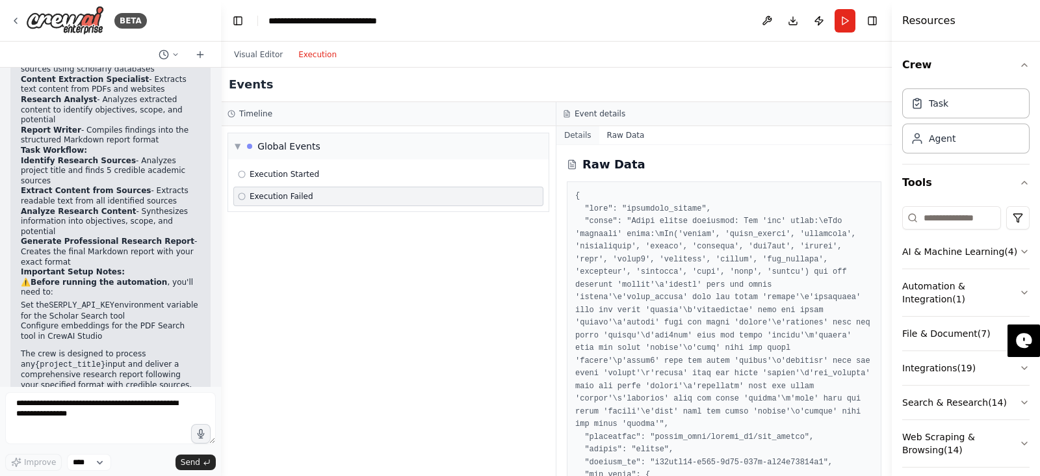
click at [578, 138] on button "Details" at bounding box center [577, 135] width 43 height 18
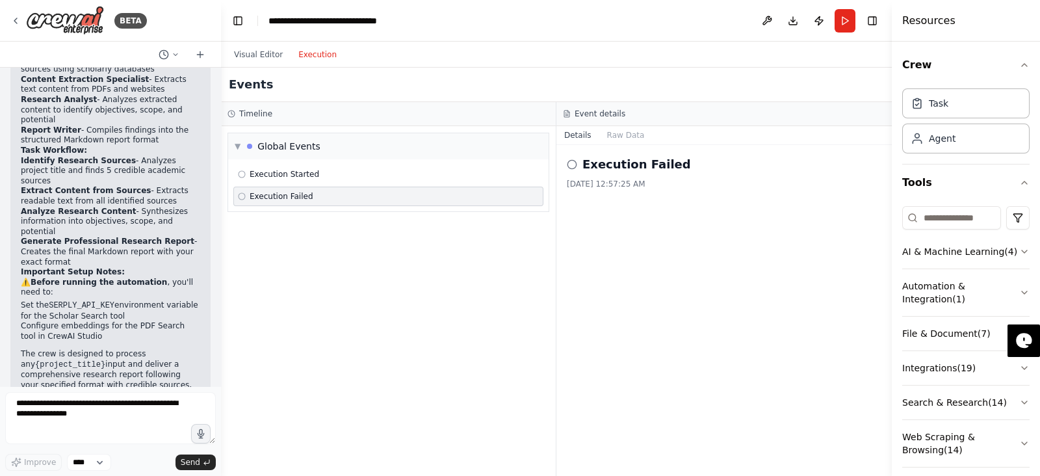
click at [233, 192] on div "Execution Failed" at bounding box center [388, 195] width 310 height 19
click at [237, 138] on div "▼ Global Events" at bounding box center [388, 146] width 320 height 26
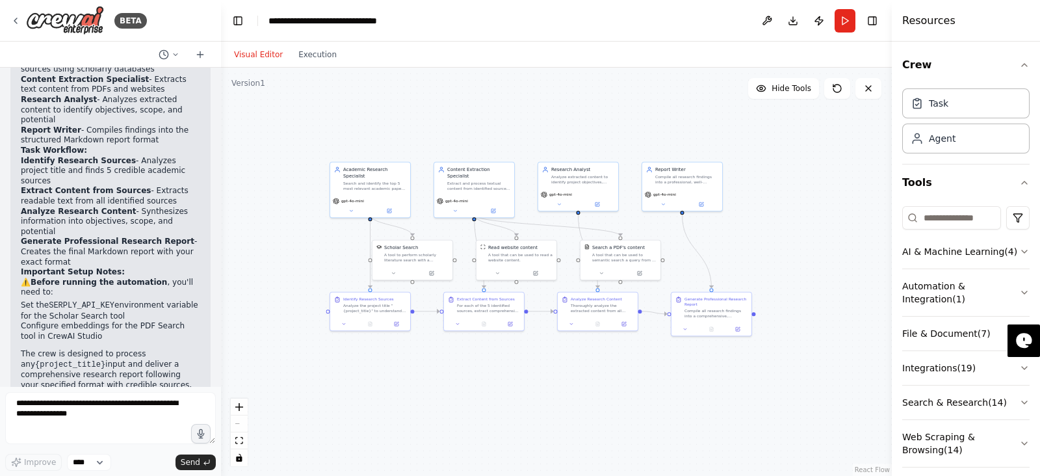
click at [257, 57] on button "Visual Editor" at bounding box center [258, 55] width 64 height 16
click at [831, 251] on button "Toggle Sidebar" at bounding box center [891, 238] width 10 height 476
drag, startPoint x: 893, startPoint y: 253, endPoint x: 787, endPoint y: 261, distance: 106.8
click at [831, 261] on div at bounding box center [889, 238] width 5 height 476
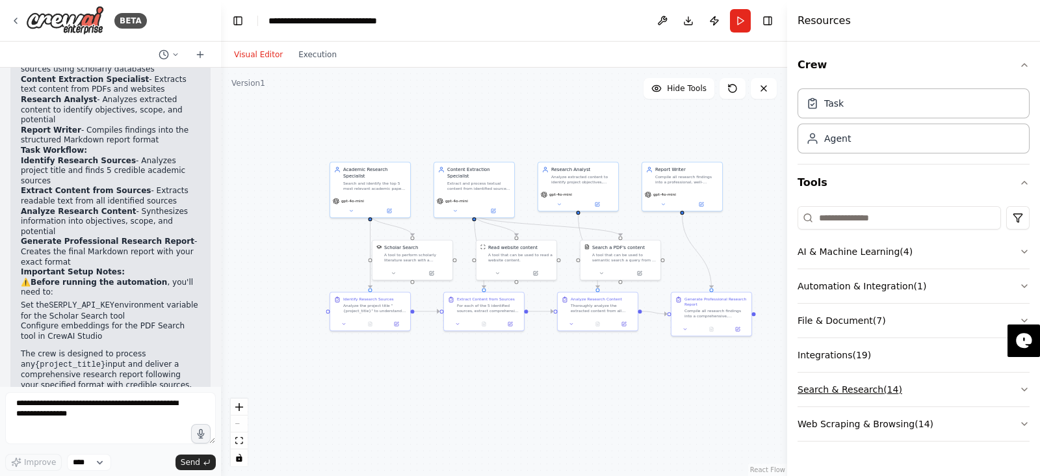
click at [831, 379] on button "Search & Research ( 14 )" at bounding box center [913, 389] width 232 height 34
click at [831, 64] on button "Crew" at bounding box center [913, 65] width 232 height 36
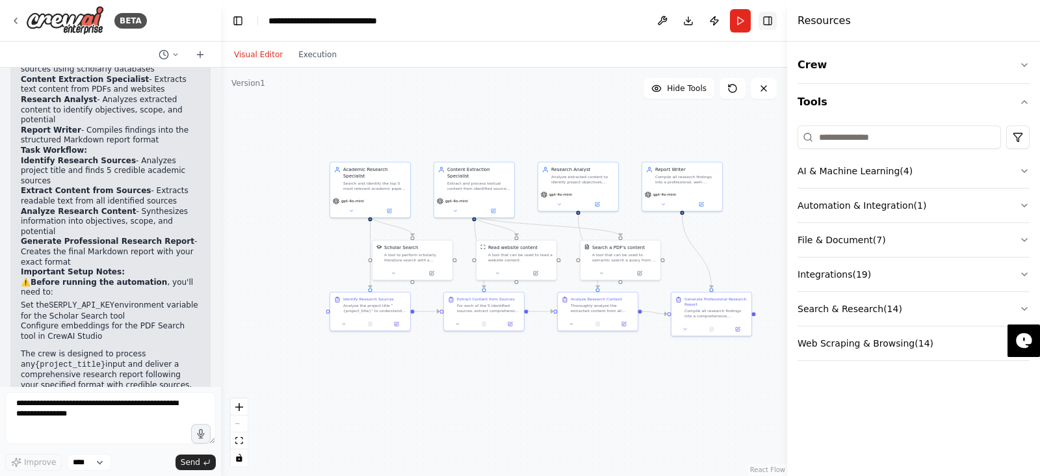
click at [762, 23] on button "Toggle Right Sidebar" at bounding box center [767, 21] width 18 height 18
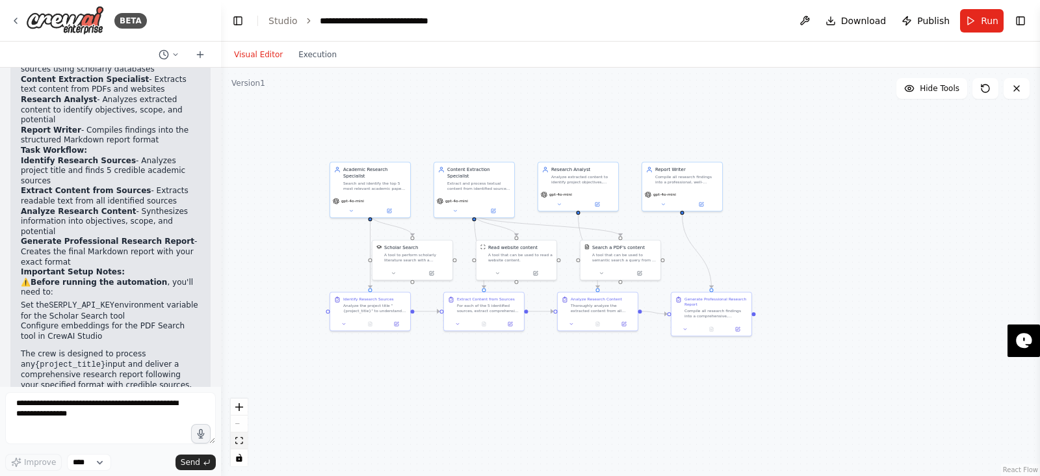
click at [238, 379] on button "fit view" at bounding box center [239, 440] width 17 height 17
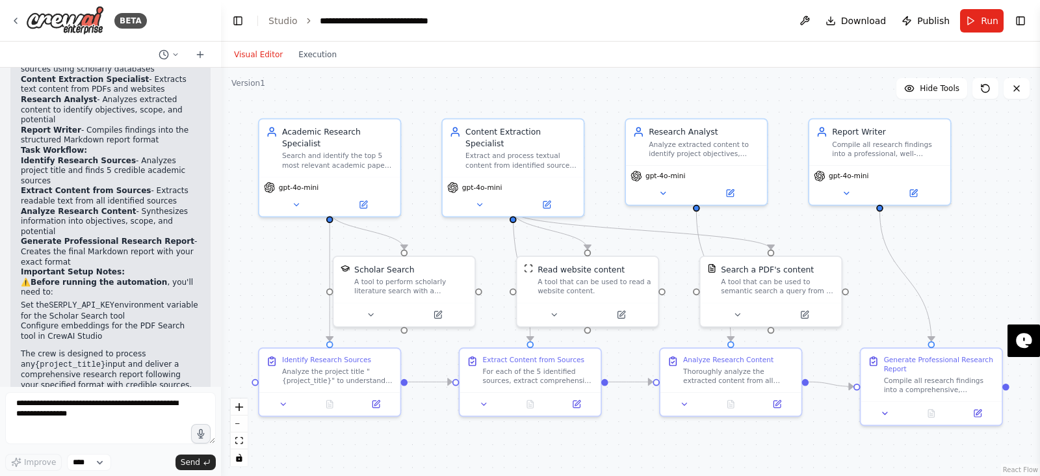
click at [314, 68] on div ".deletable-edge-delete-btn { width: 20px; height: 20px; border: 0px solid #ffff…" at bounding box center [630, 272] width 819 height 408
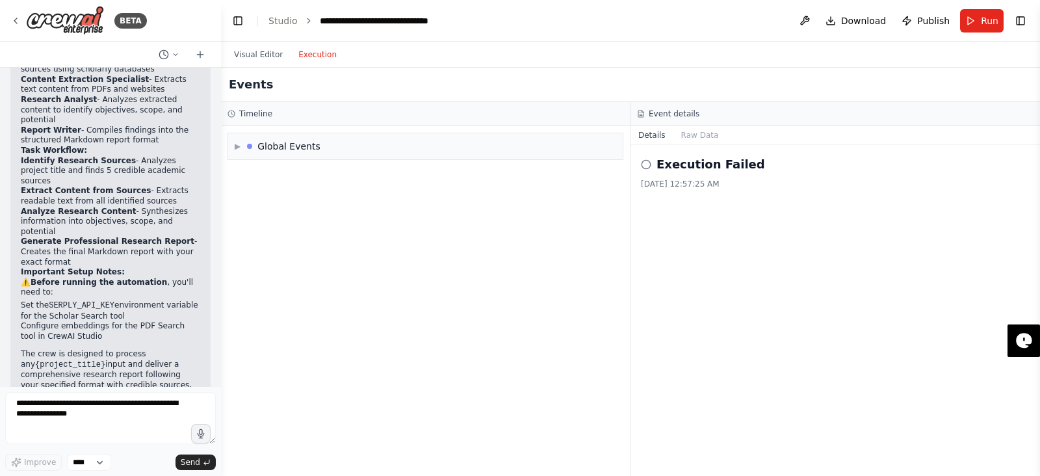
click at [309, 60] on button "Execution" at bounding box center [317, 55] width 54 height 16
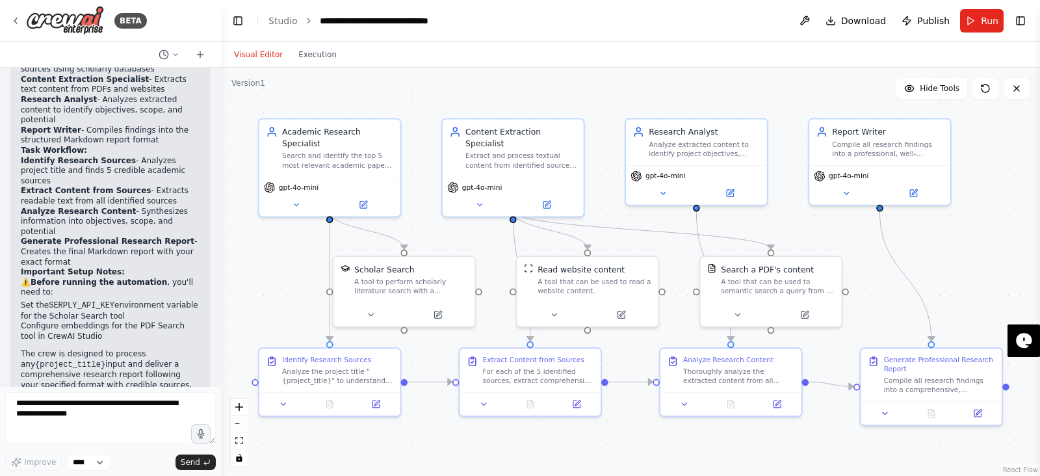
click at [257, 47] on button "Visual Editor" at bounding box center [258, 55] width 64 height 16
click at [350, 180] on div "gpt-4o-mini" at bounding box center [329, 194] width 141 height 40
click at [363, 199] on icon at bounding box center [362, 202] width 7 height 7
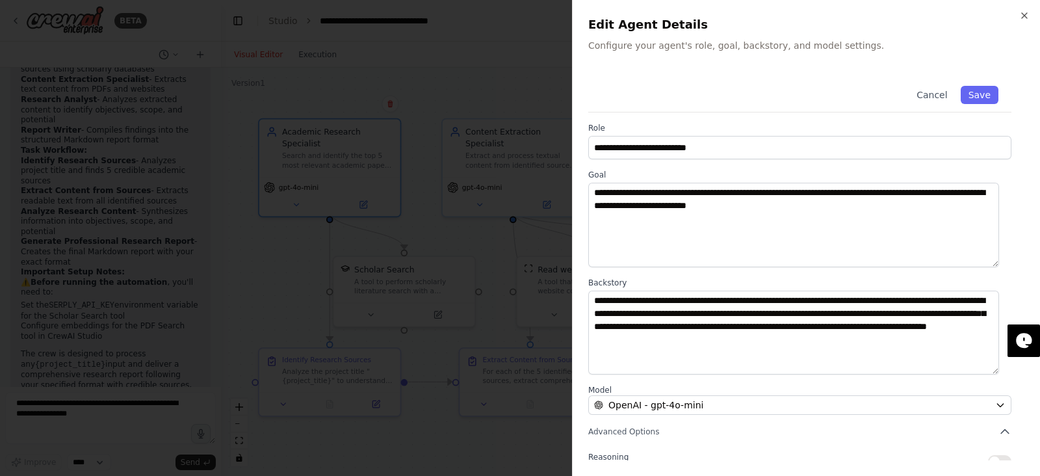
scroll to position [112, 0]
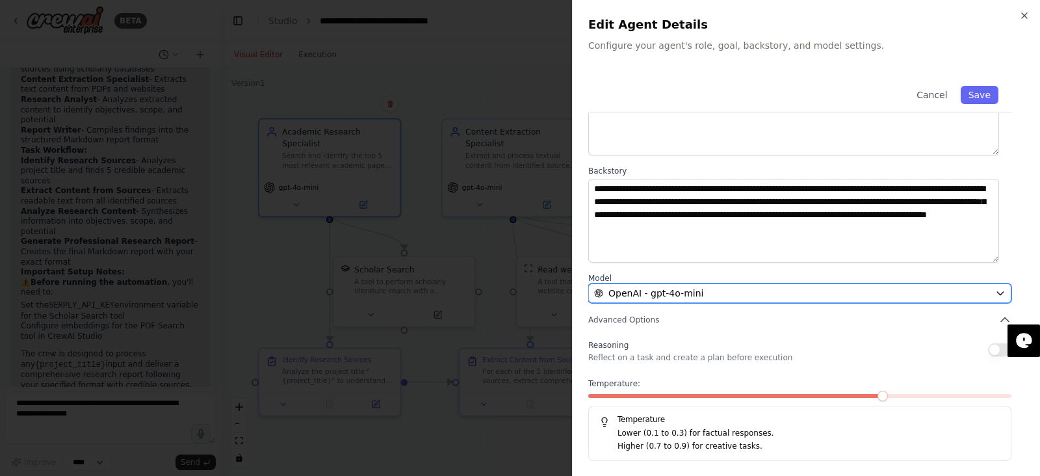
click at [746, 294] on div "OpenAI - gpt-4o-mini" at bounding box center [792, 293] width 396 height 13
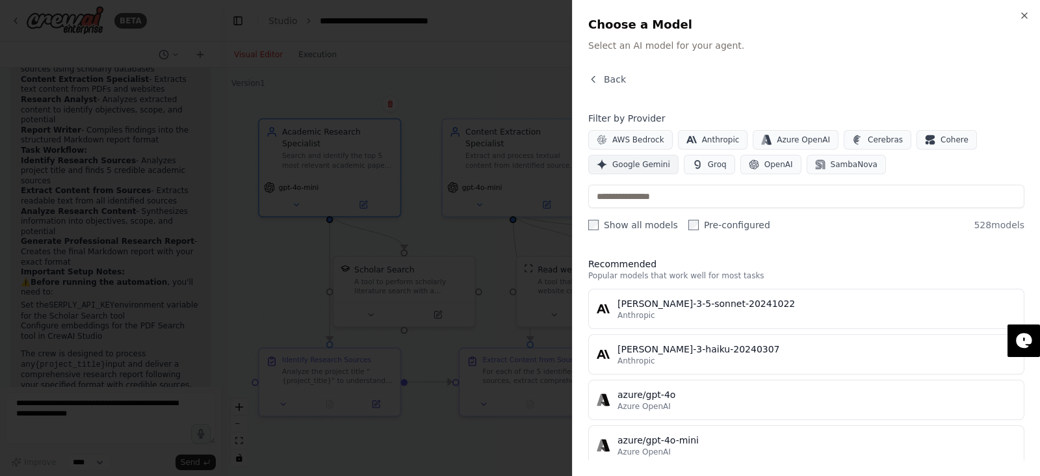
click at [650, 164] on span "Google Gemini" at bounding box center [641, 164] width 58 height 10
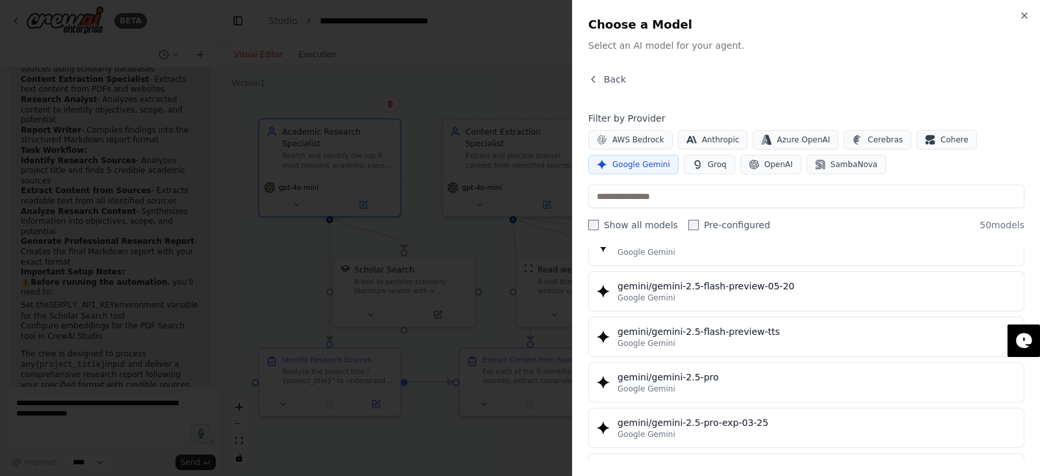
scroll to position [1305, 0]
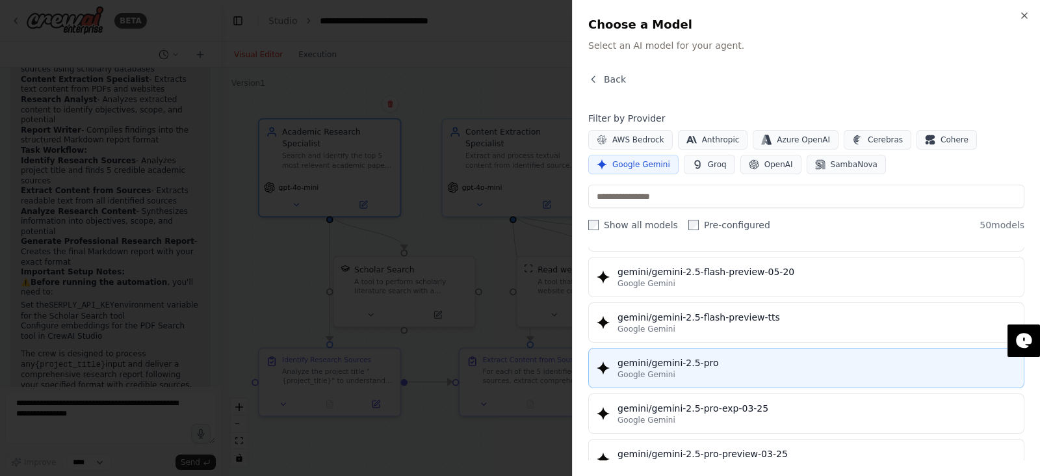
click at [728, 359] on div "gemini/gemini-2.5-pro" at bounding box center [816, 362] width 398 height 13
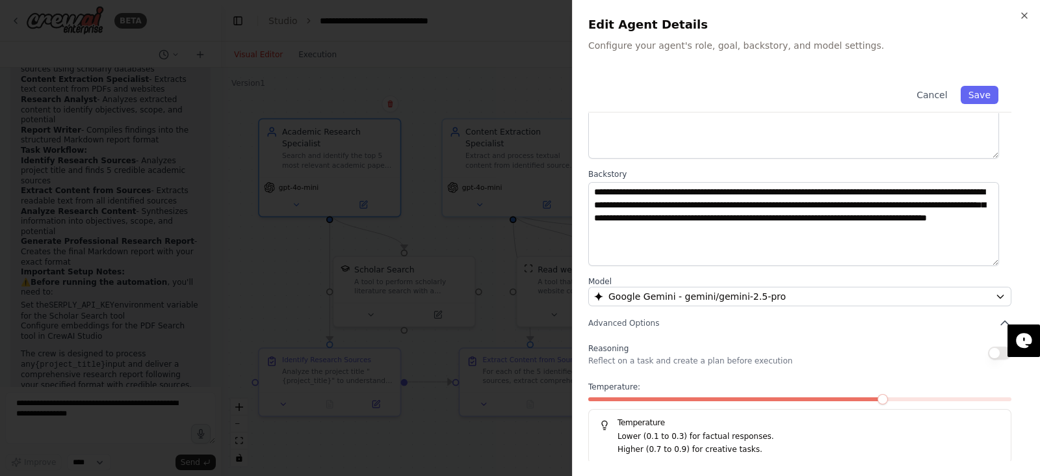
scroll to position [112, 0]
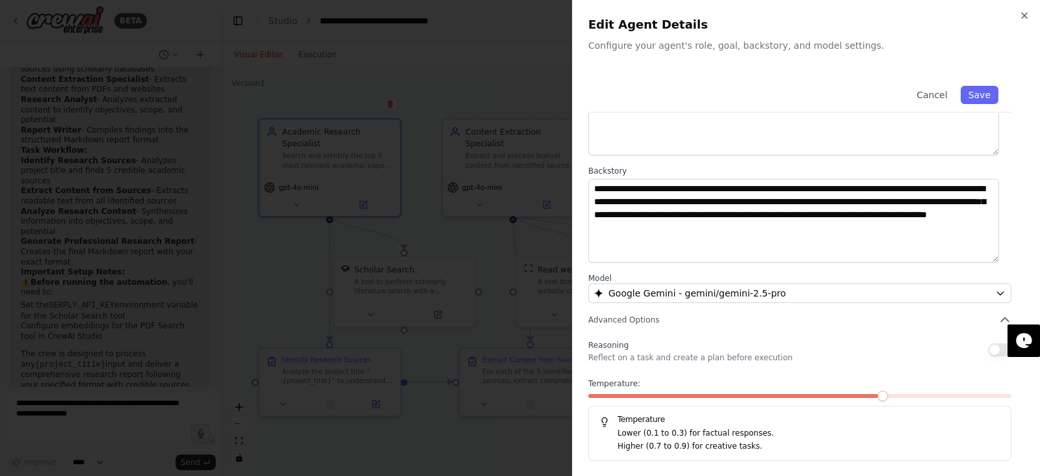
click at [831, 353] on button "button" at bounding box center [999, 349] width 23 height 13
click at [831, 379] on span at bounding box center [841, 395] width 10 height 10
drag, startPoint x: 841, startPoint y: 397, endPoint x: 803, endPoint y: 399, distance: 38.4
click at [803, 379] on div at bounding box center [799, 398] width 423 height 9
click at [788, 379] on span at bounding box center [694, 396] width 212 height 4
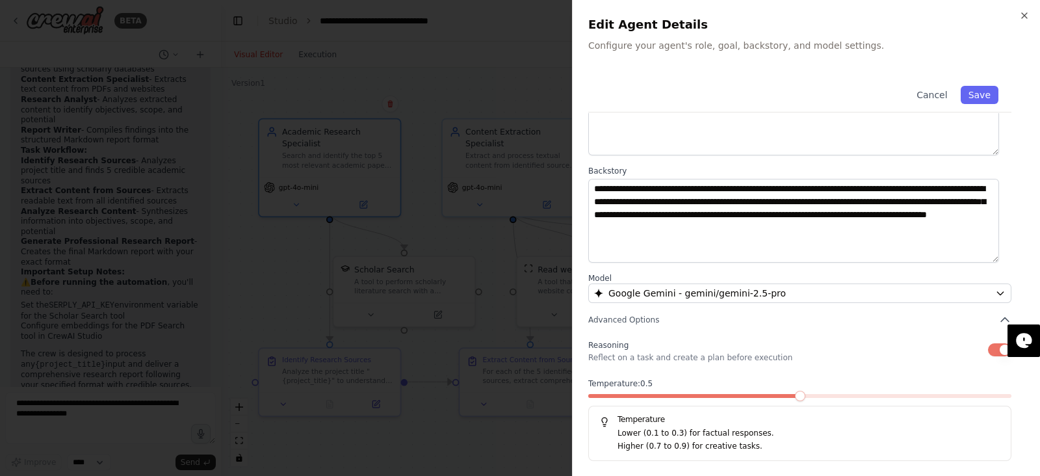
click at [795, 379] on span at bounding box center [800, 395] width 10 height 10
click at [711, 379] on span at bounding box center [716, 395] width 10 height 10
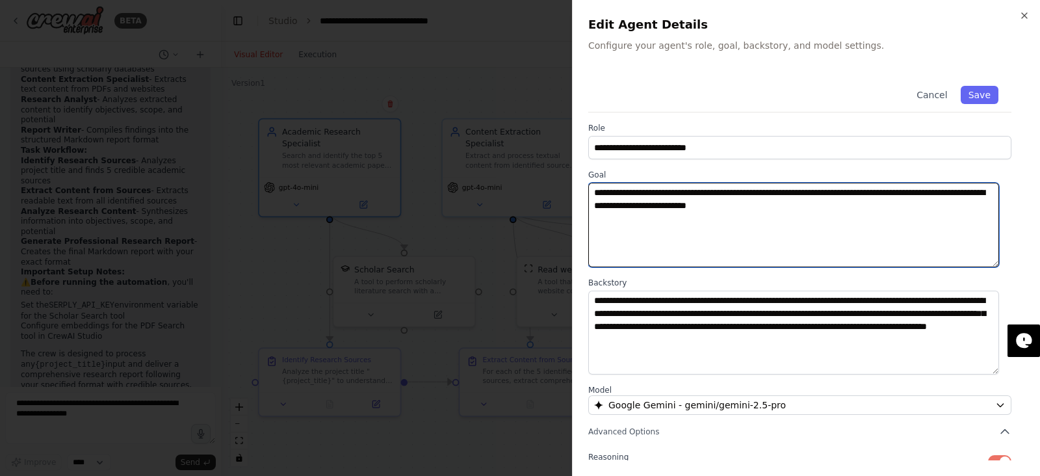
click at [831, 227] on textarea "**********" at bounding box center [793, 225] width 411 height 84
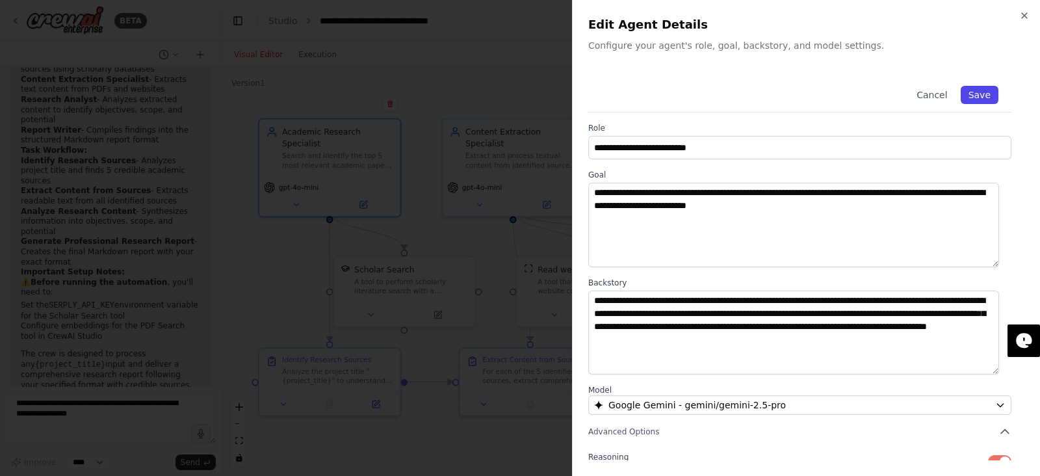
click at [831, 93] on button "Save" at bounding box center [979, 95] width 38 height 18
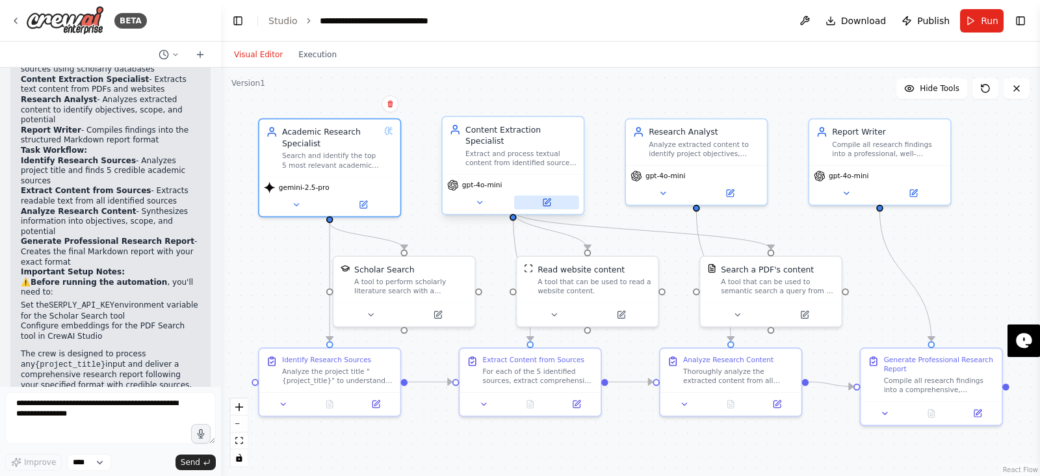
click at [551, 196] on button at bounding box center [546, 203] width 65 height 14
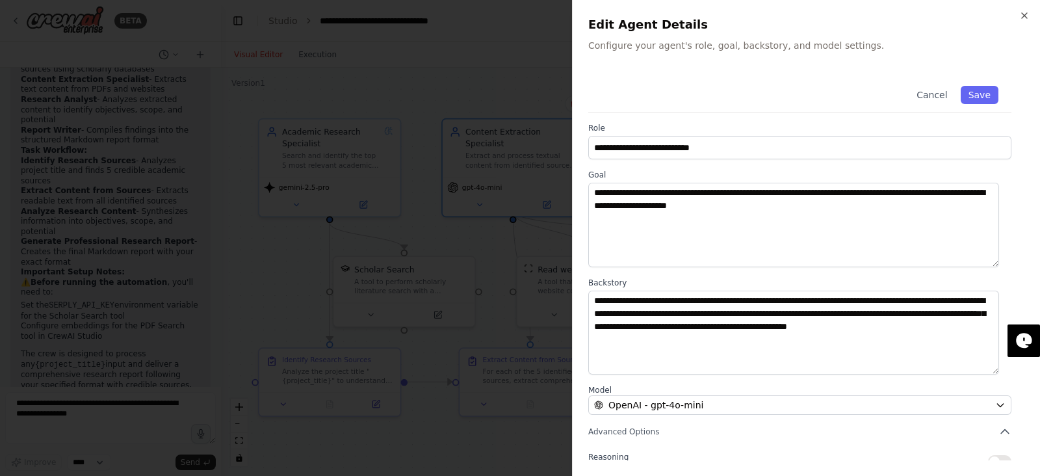
scroll to position [112, 0]
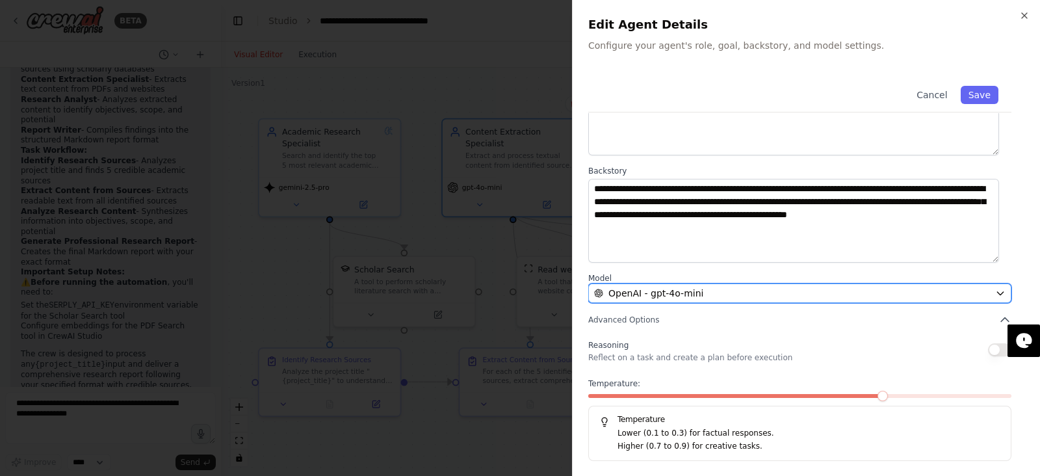
click at [752, 290] on div "OpenAI - gpt-4o-mini" at bounding box center [792, 293] width 396 height 13
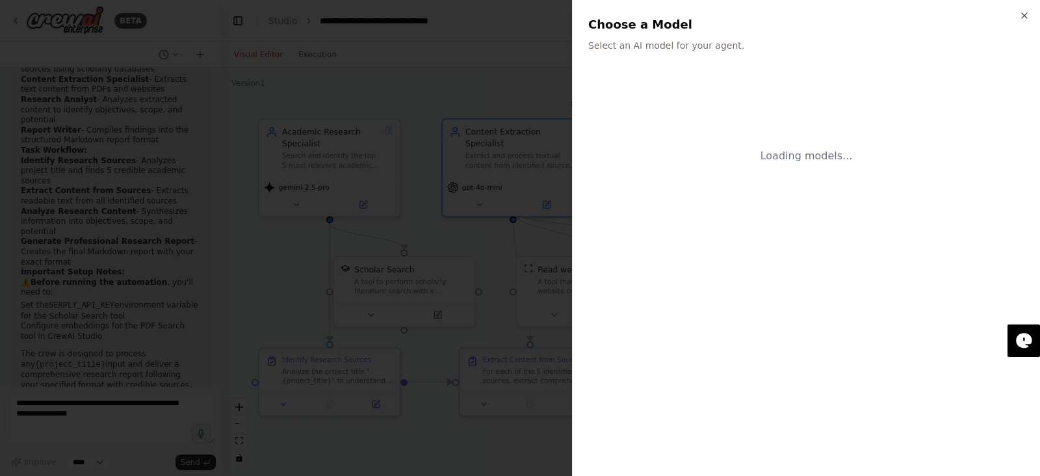
scroll to position [0, 0]
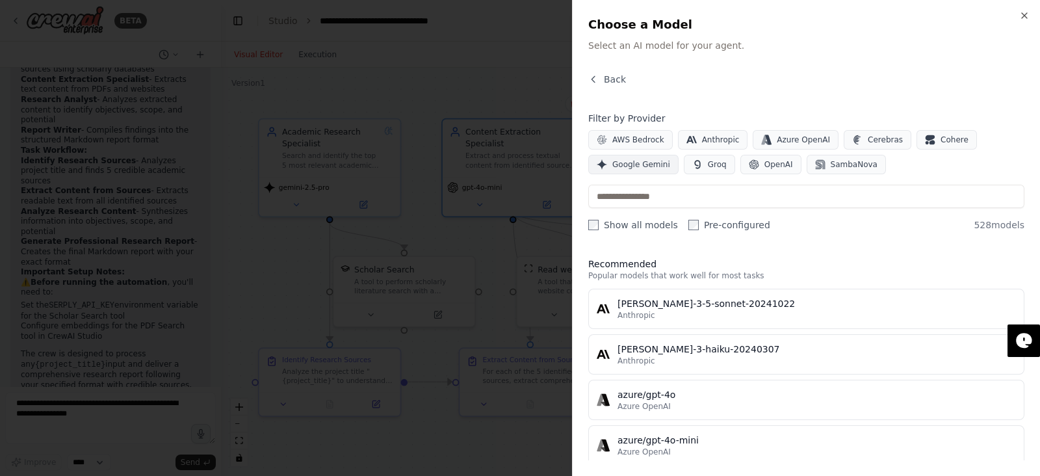
click at [655, 166] on span "Google Gemini" at bounding box center [641, 164] width 58 height 10
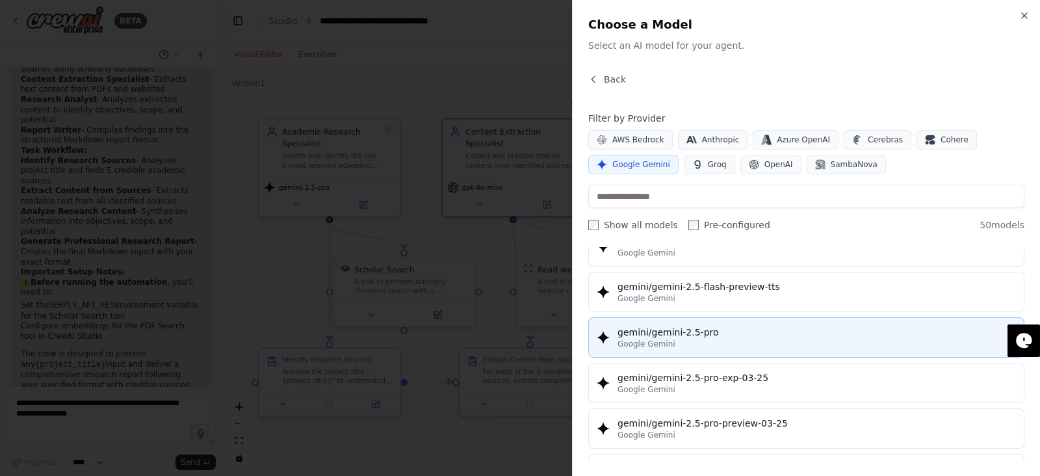
scroll to position [1340, 0]
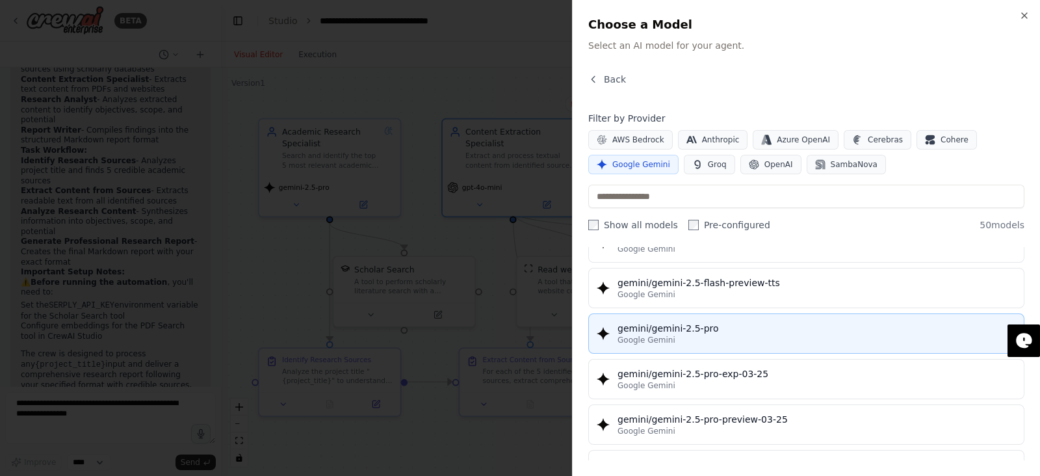
click at [733, 313] on button "gemini/gemini-2.5-pro Google Gemini" at bounding box center [806, 333] width 436 height 40
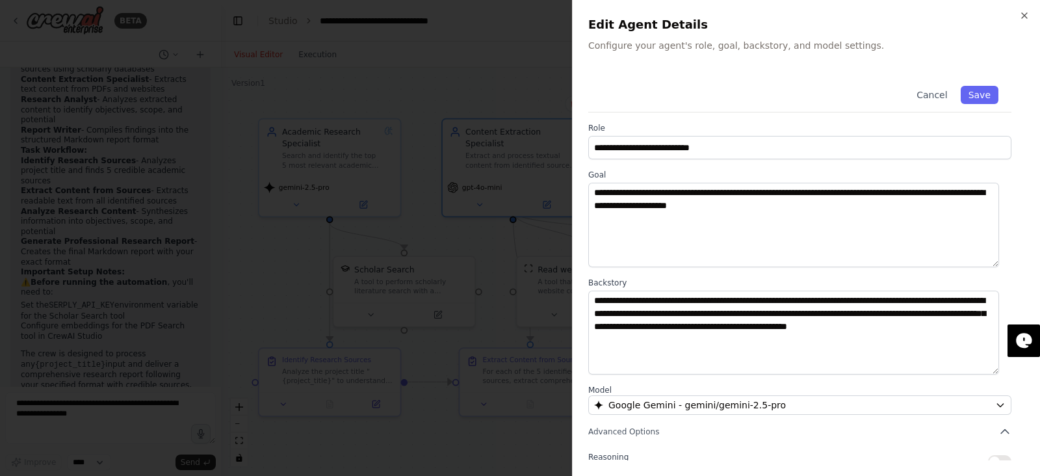
scroll to position [112, 0]
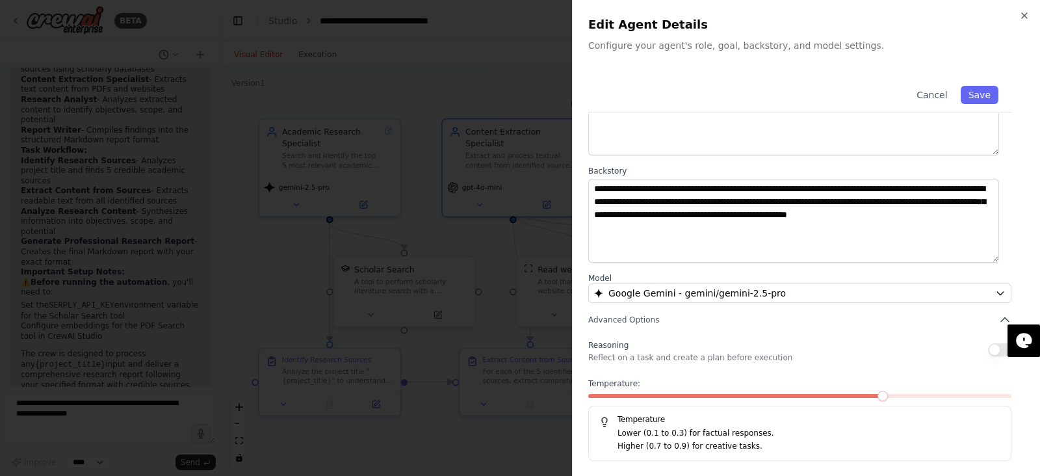
click at [831, 348] on button "button" at bounding box center [999, 349] width 23 height 13
click at [715, 379] on span at bounding box center [651, 396] width 127 height 4
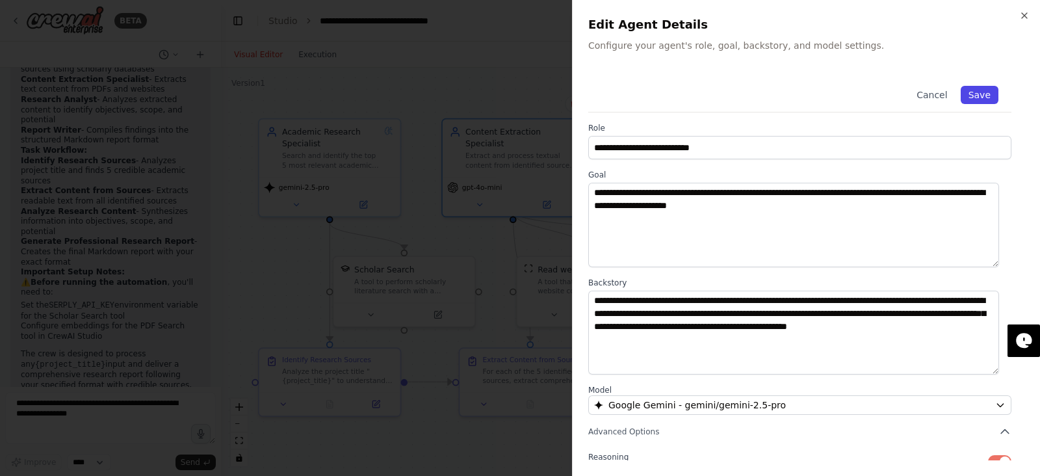
click at [831, 94] on button "Save" at bounding box center [979, 95] width 38 height 18
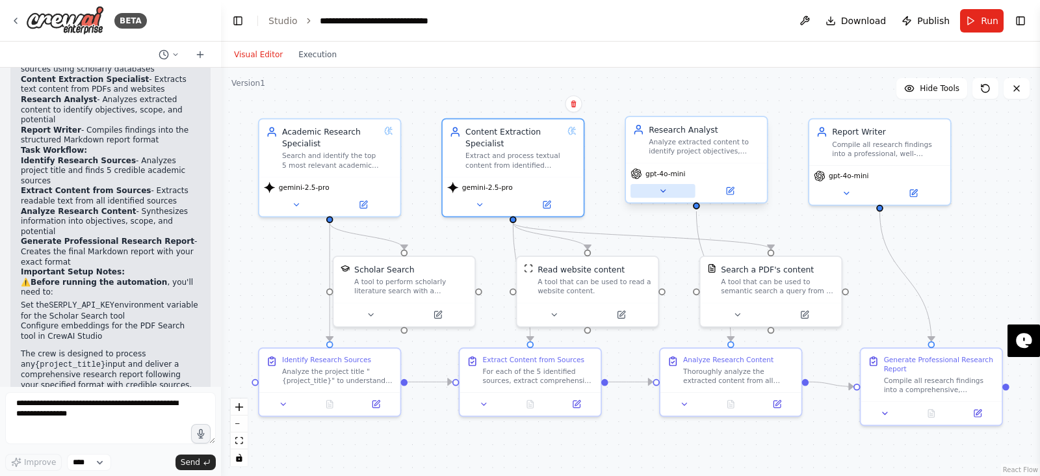
click at [661, 190] on icon at bounding box center [662, 191] width 5 height 3
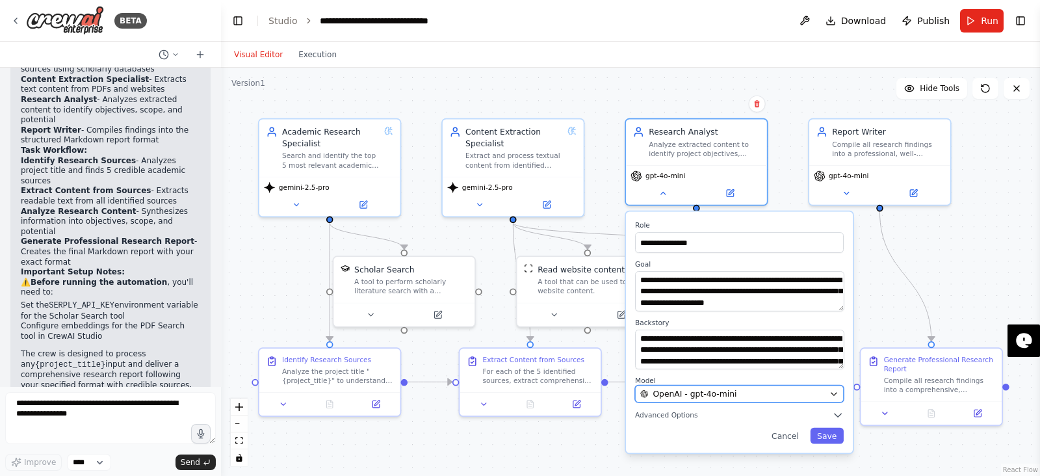
click at [715, 379] on button "OpenAI - gpt-4o-mini" at bounding box center [739, 393] width 209 height 17
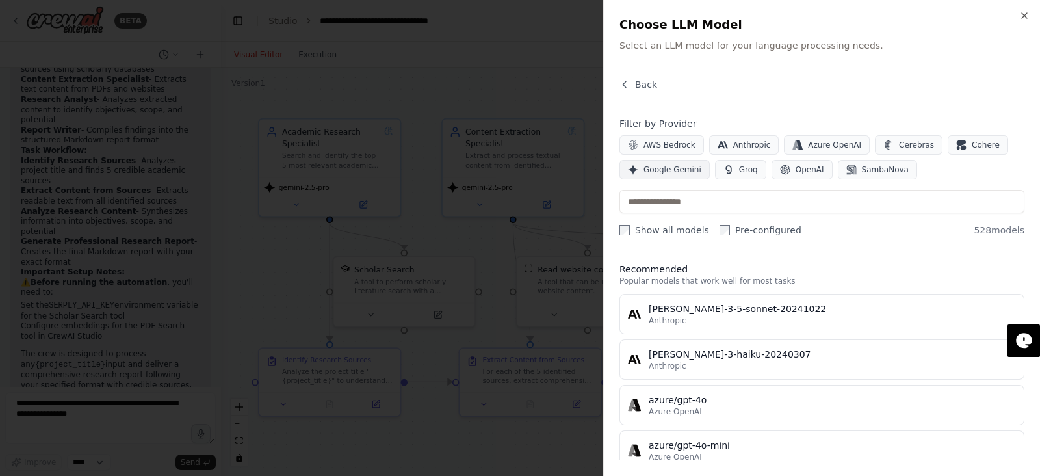
click at [678, 164] on span "Google Gemini" at bounding box center [672, 169] width 58 height 10
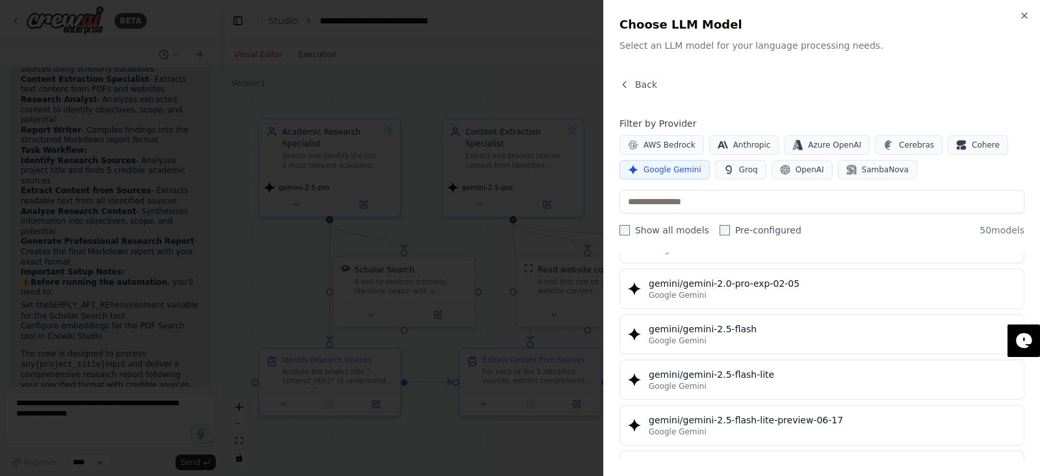
scroll to position [1328, 0]
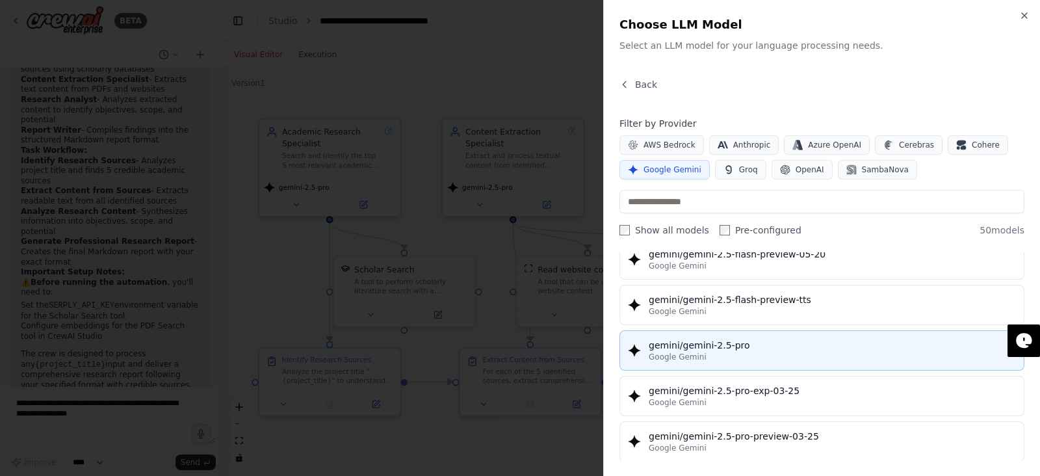
click at [744, 339] on div "gemini/gemini-2.5-pro" at bounding box center [831, 345] width 367 height 13
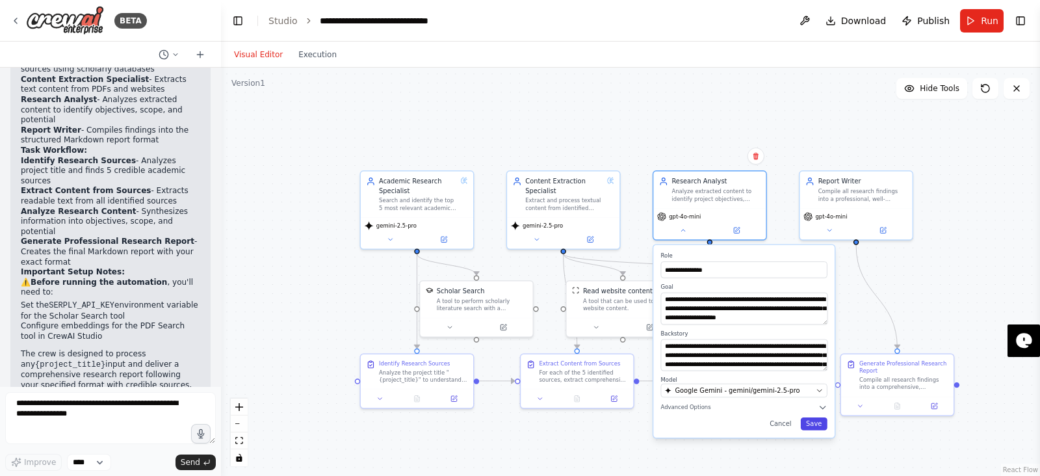
click at [812, 379] on button "Save" at bounding box center [813, 423] width 27 height 13
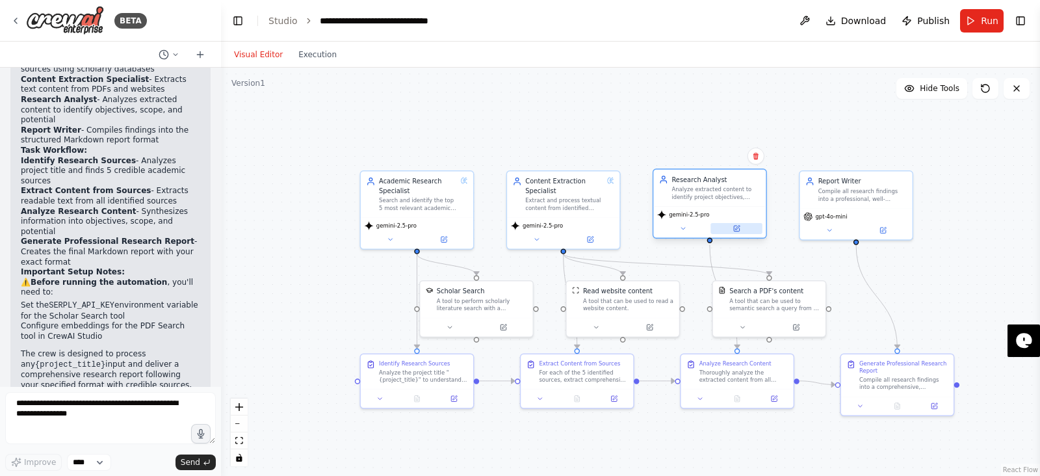
click at [736, 229] on icon at bounding box center [737, 227] width 5 height 5
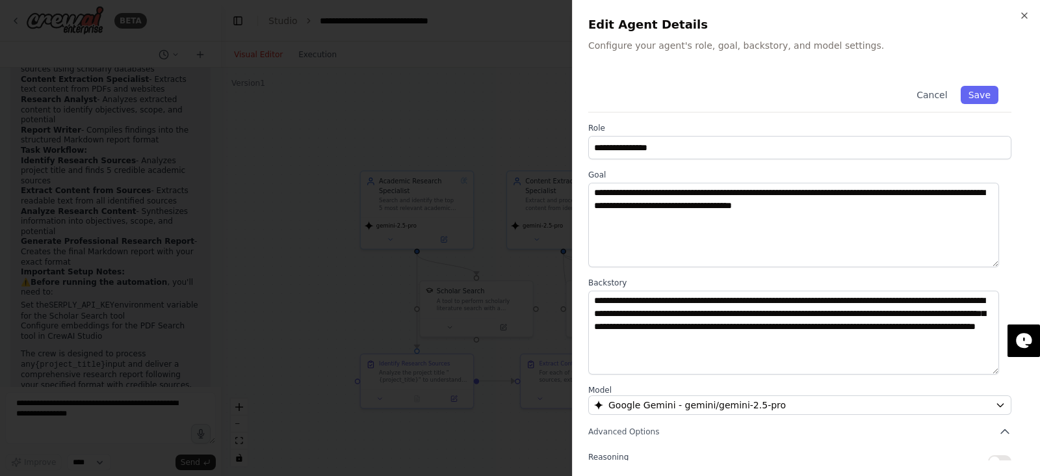
scroll to position [112, 0]
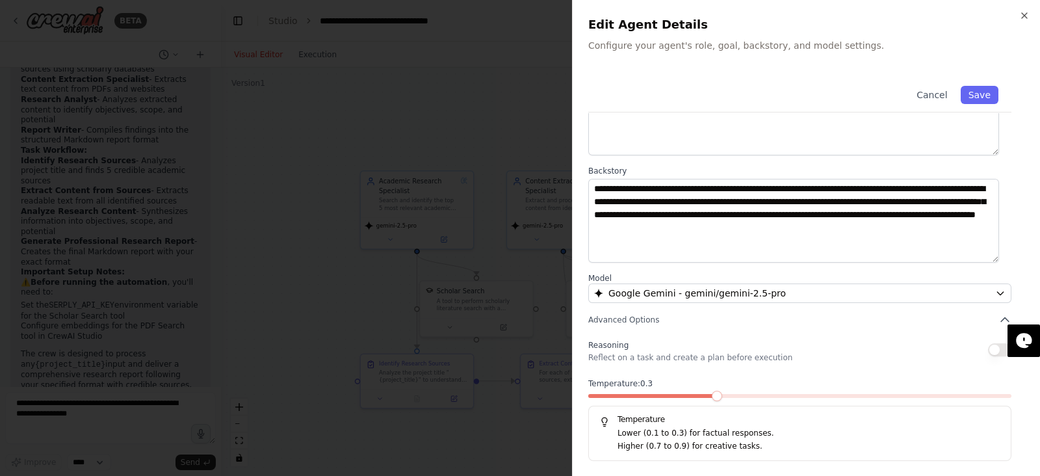
click at [722, 379] on span at bounding box center [716, 395] width 10 height 10
click at [831, 97] on button "Save" at bounding box center [979, 95] width 38 height 18
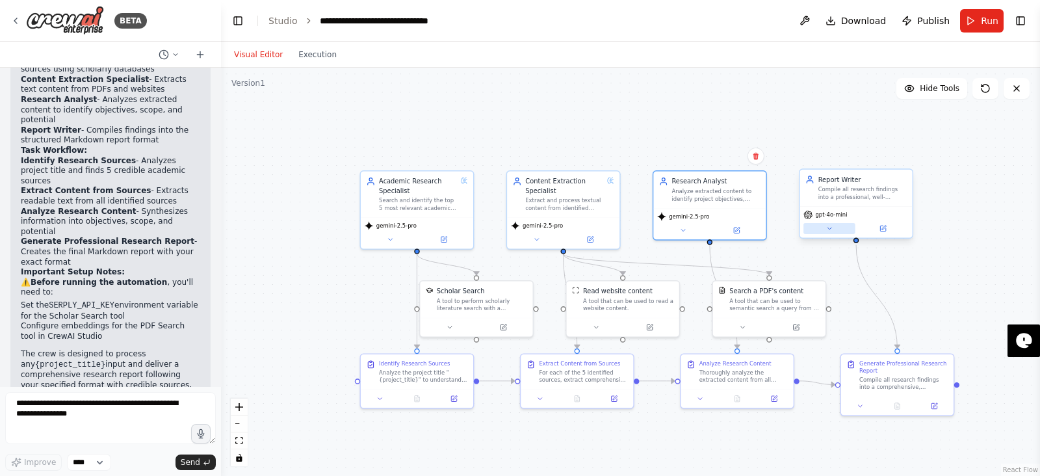
click at [831, 226] on button at bounding box center [829, 228] width 52 height 11
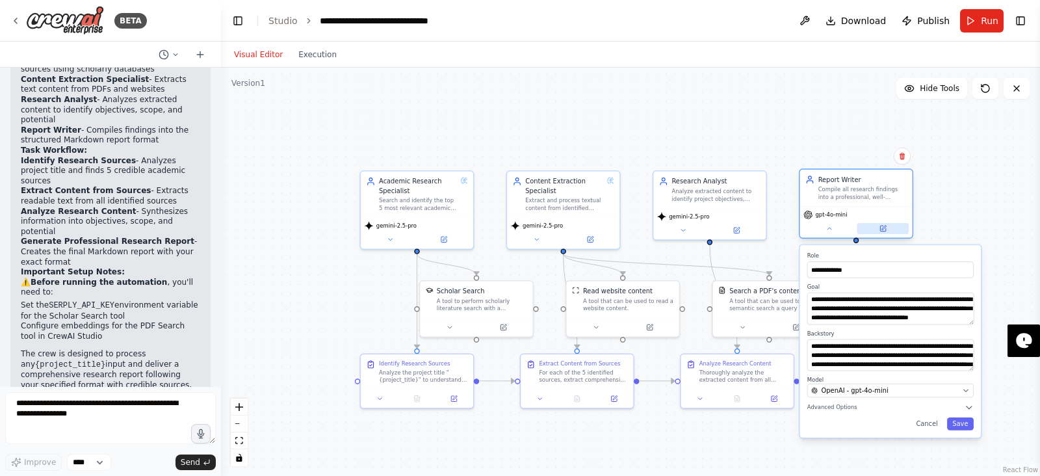
click at [831, 231] on icon at bounding box center [882, 227] width 5 height 5
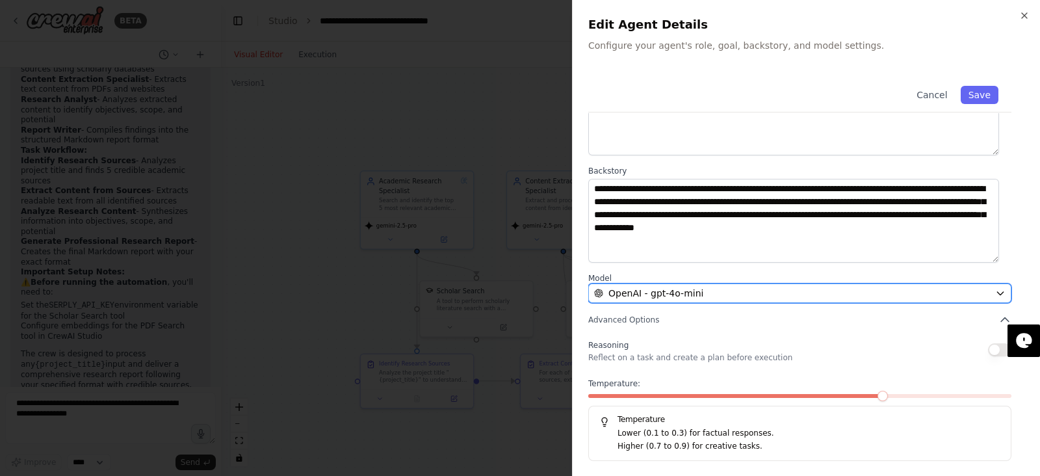
click at [821, 287] on div "OpenAI - gpt-4o-mini" at bounding box center [792, 293] width 396 height 13
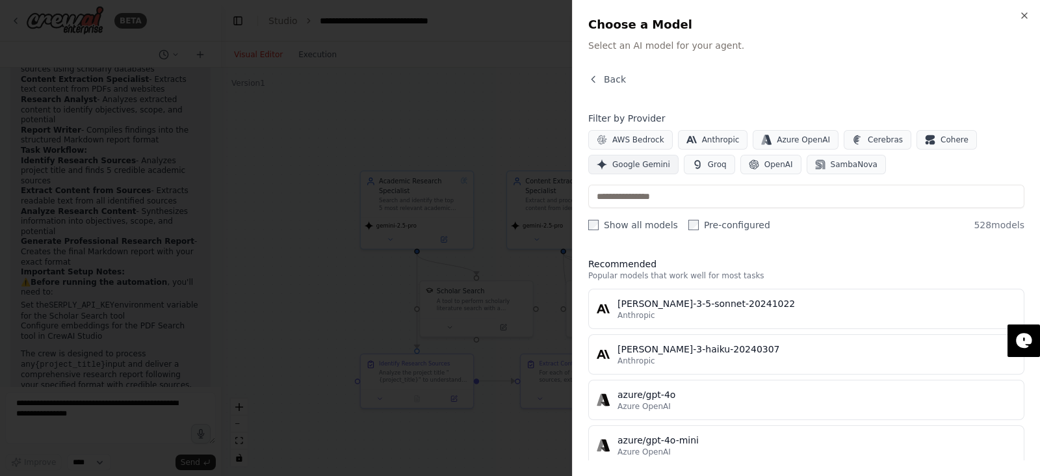
click at [648, 162] on span "Google Gemini" at bounding box center [641, 164] width 58 height 10
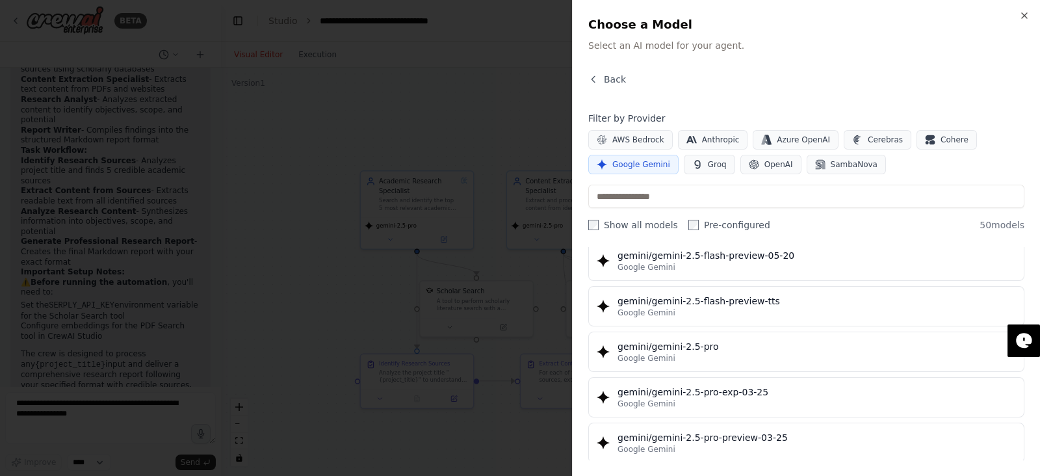
scroll to position [1311, 0]
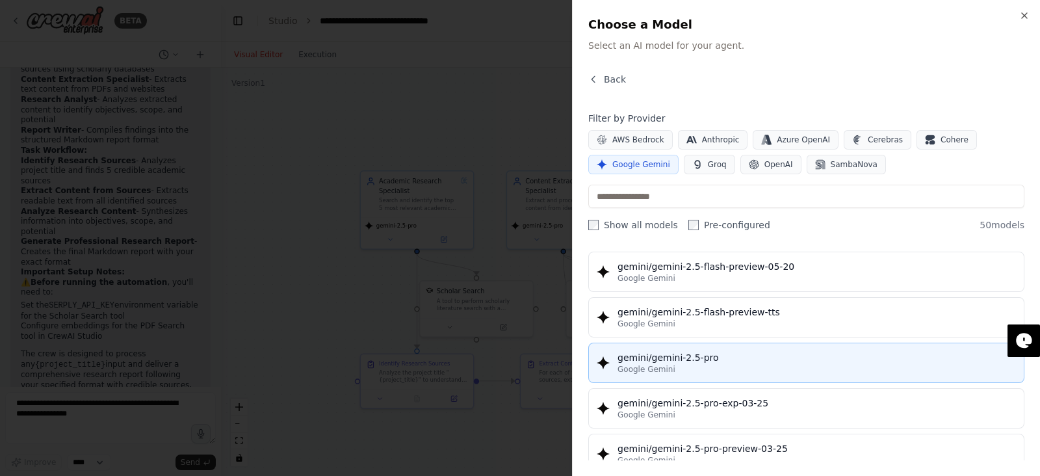
click at [734, 364] on div "Google Gemini" at bounding box center [816, 369] width 398 height 10
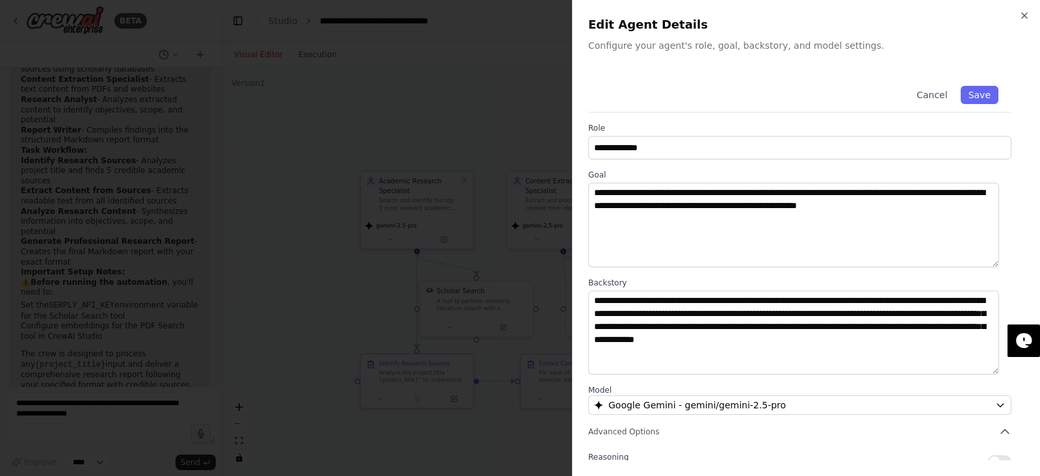
scroll to position [112, 0]
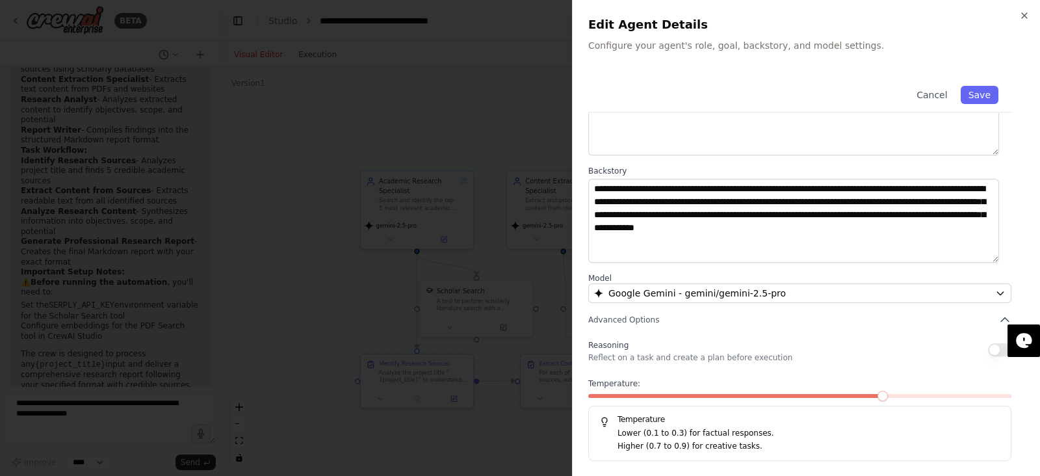
drag, startPoint x: 865, startPoint y: 389, endPoint x: 730, endPoint y: 393, distance: 135.9
click at [730, 379] on div "Temperature: Temperature Lower (0.1 to 0.3) for factual responses. Higher (0.7 …" at bounding box center [799, 419] width 423 height 83
click at [831, 379] on span at bounding box center [841, 395] width 10 height 10
drag, startPoint x: 820, startPoint y: 392, endPoint x: 778, endPoint y: 397, distance: 41.8
click at [778, 379] on div "Temperature: 0.6 Temperature Lower (0.1 to 0.3) for factual responses. Higher (…" at bounding box center [799, 419] width 423 height 83
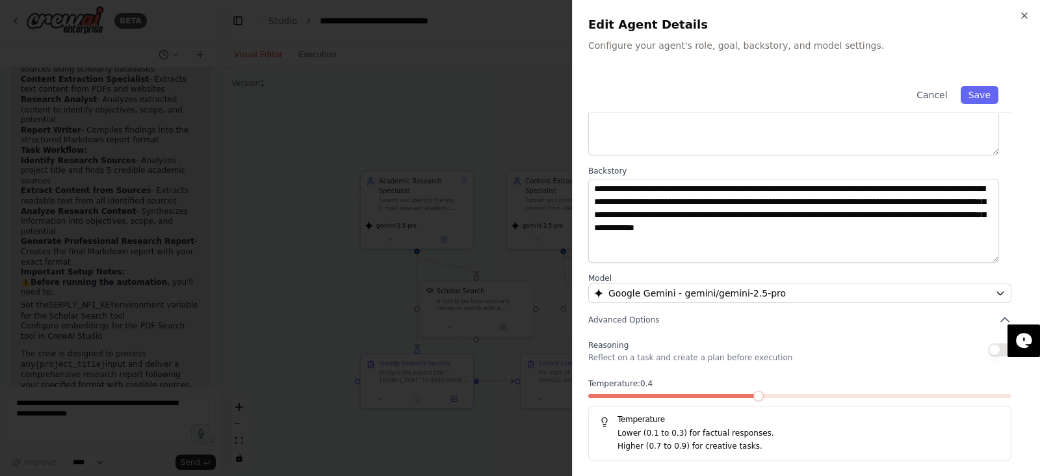
click at [753, 379] on span at bounding box center [758, 395] width 10 height 10
click at [732, 379] on span at bounding box center [672, 396] width 169 height 4
click at [731, 379] on span at bounding box center [799, 396] width 423 height 4
click at [831, 353] on button "button" at bounding box center [999, 349] width 23 height 13
click at [831, 98] on button "Save" at bounding box center [979, 95] width 38 height 18
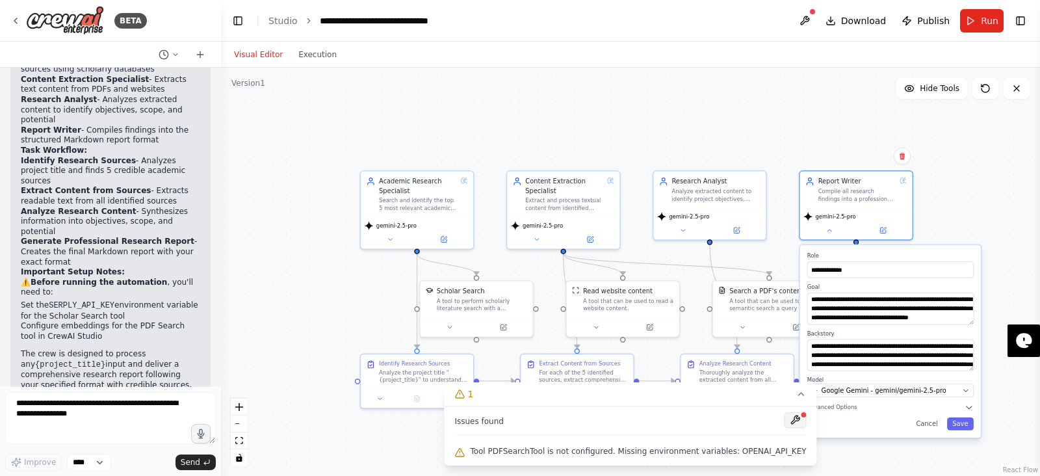
click at [784, 379] on button at bounding box center [795, 420] width 22 height 16
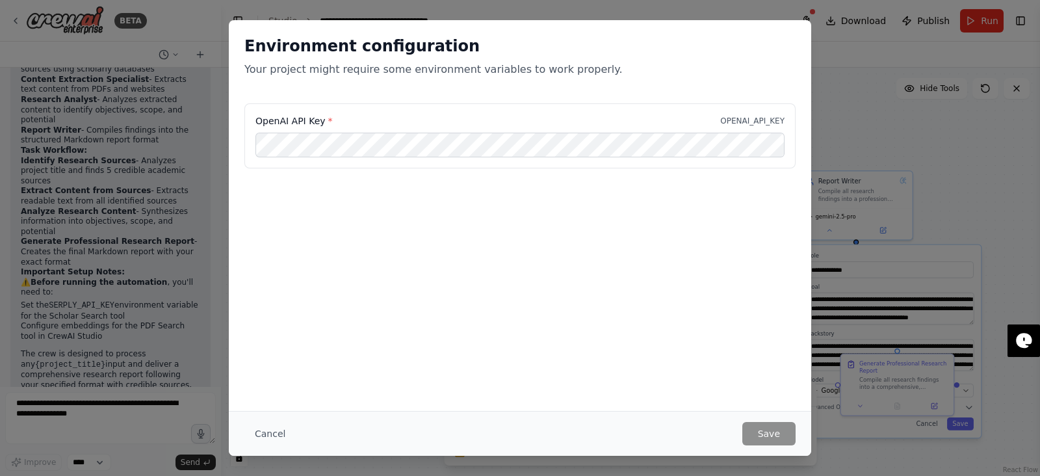
click at [831, 141] on div "Environment configuration Your project might require some environment variables…" at bounding box center [520, 238] width 1040 height 476
click at [274, 379] on button "Cancel" at bounding box center [269, 433] width 51 height 23
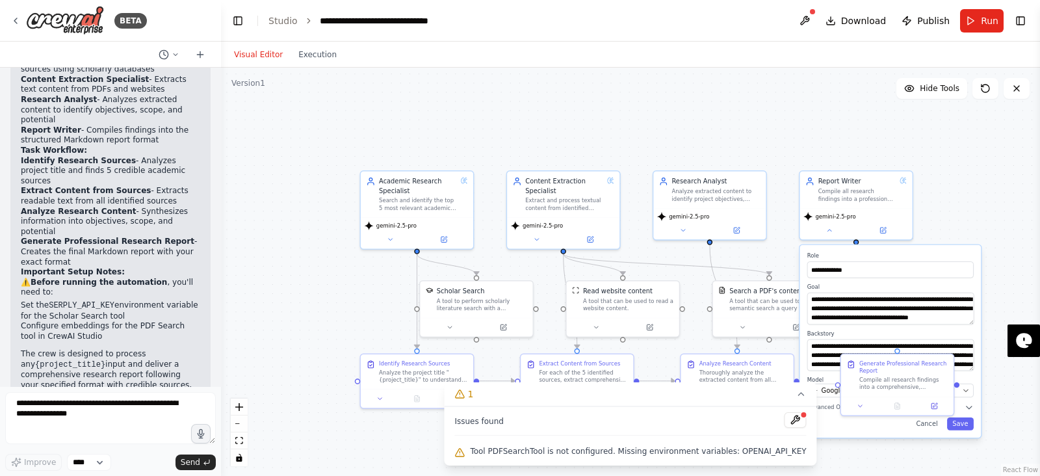
click at [831, 379] on div "**********" at bounding box center [890, 341] width 181 height 192
click at [831, 379] on button "Save" at bounding box center [960, 423] width 27 height 13
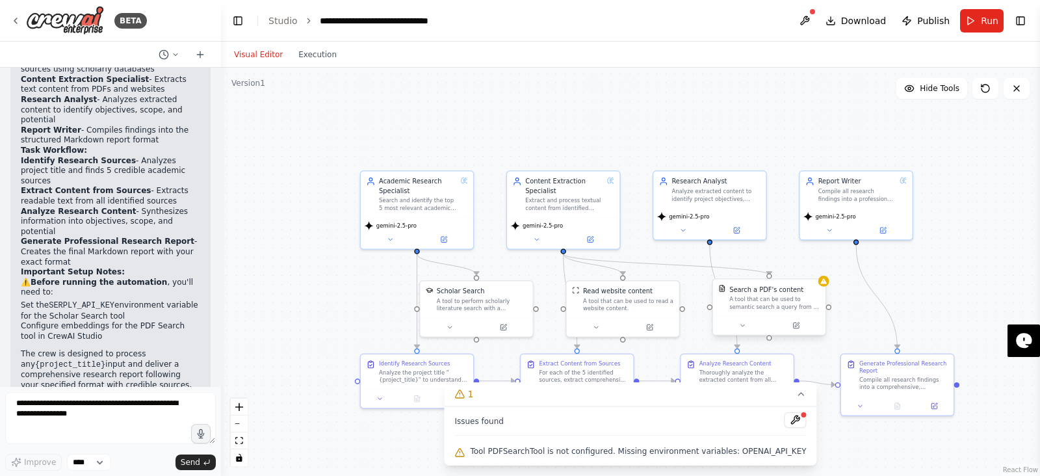
click at [794, 310] on div "A tool that can be used to semantic search a query from a PDF's content." at bounding box center [774, 303] width 90 height 15
click at [795, 334] on div "Search a PDF's content A tool that can be used to semantic search a query from …" at bounding box center [768, 306] width 114 height 57
click at [799, 327] on icon at bounding box center [795, 325] width 7 height 7
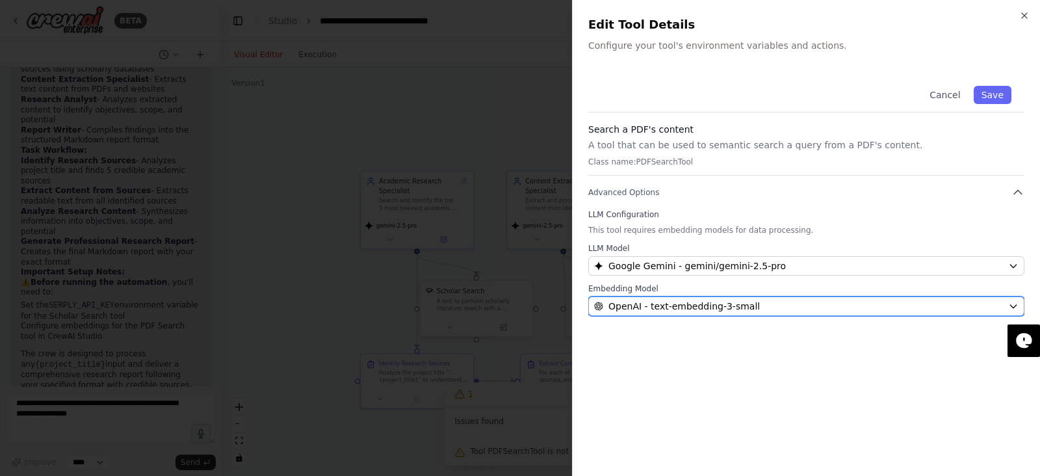
click at [729, 300] on span "OpenAI - text-embedding-3-small" at bounding box center [683, 306] width 151 height 13
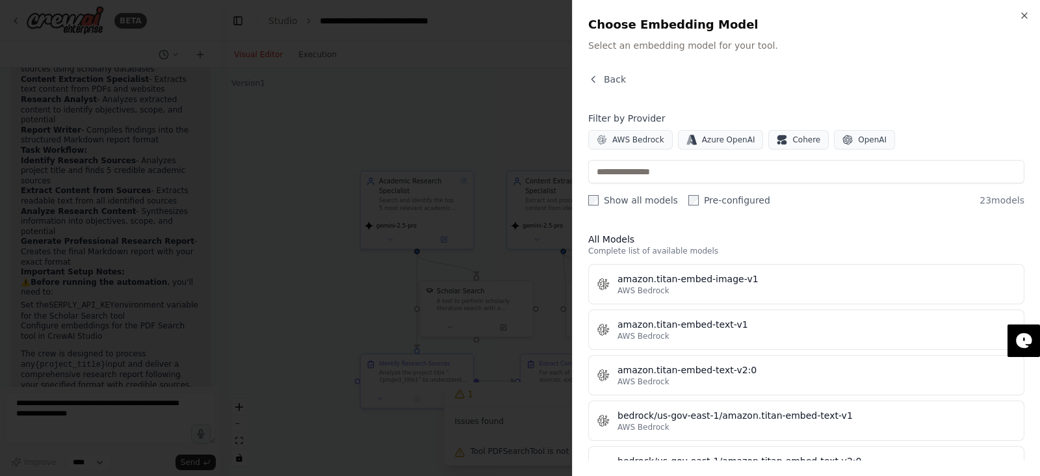
click at [688, 194] on label "Pre-configured" at bounding box center [729, 200] width 82 height 13
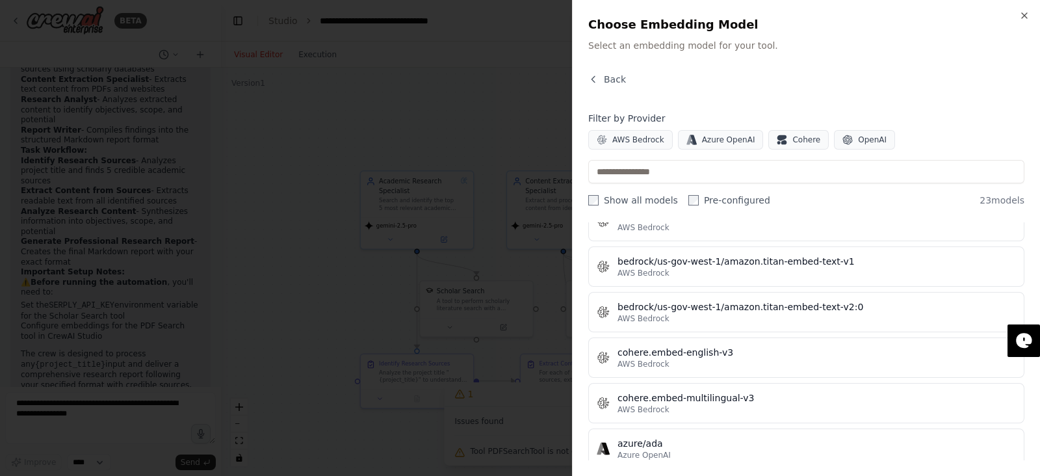
scroll to position [0, 0]
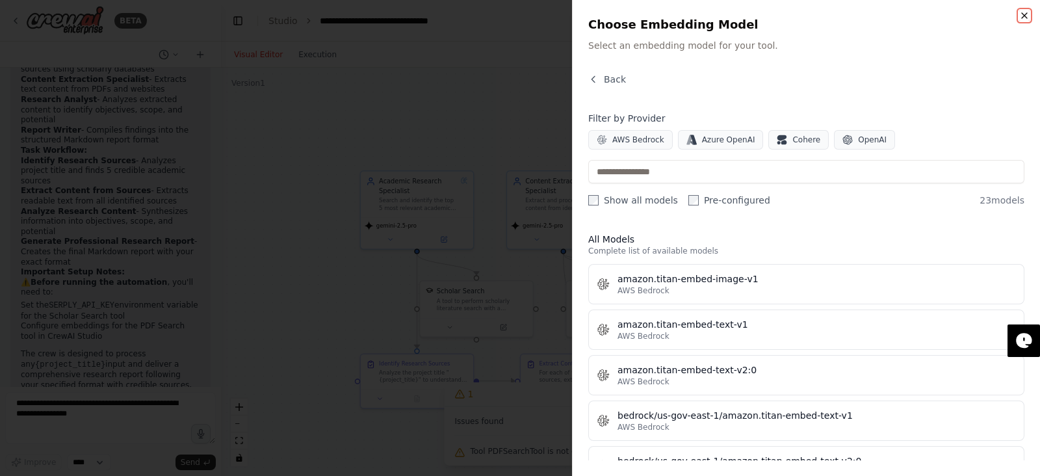
click at [831, 14] on icon "button" at bounding box center [1024, 15] width 10 height 10
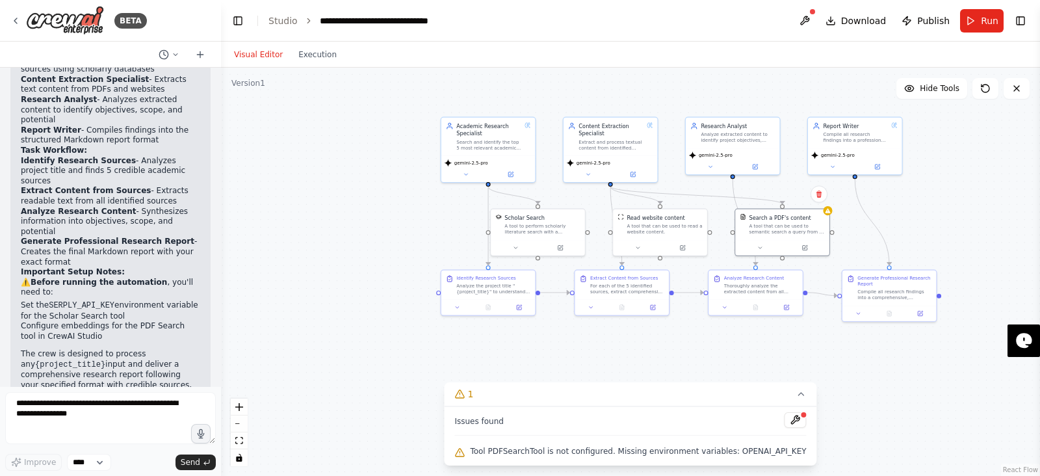
drag, startPoint x: 912, startPoint y: 302, endPoint x: 897, endPoint y: 225, distance: 78.1
click at [831, 225] on div ".deletable-edge-delete-btn { width: 20px; height: 20px; border: 0px solid #ffff…" at bounding box center [630, 272] width 819 height 408
click at [752, 169] on div "gemini-2.5-pro" at bounding box center [728, 158] width 94 height 27
click at [753, 167] on button at bounding box center [749, 163] width 43 height 9
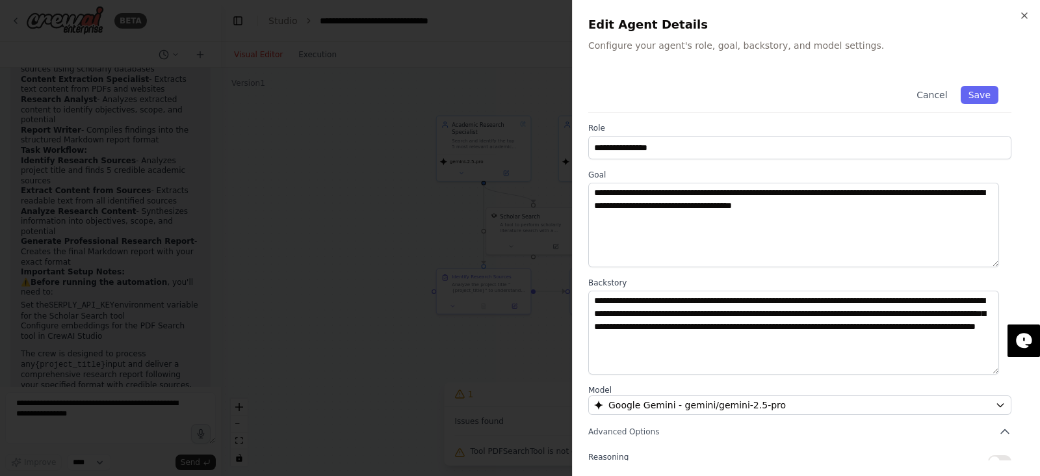
scroll to position [112, 0]
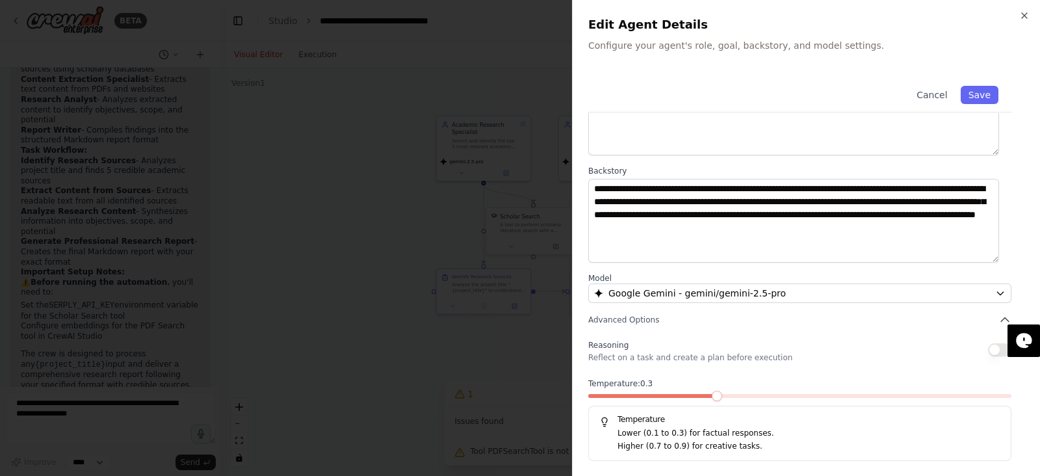
click at [722, 379] on span at bounding box center [716, 395] width 10 height 10
click at [831, 100] on button "Save" at bounding box center [979, 95] width 38 height 18
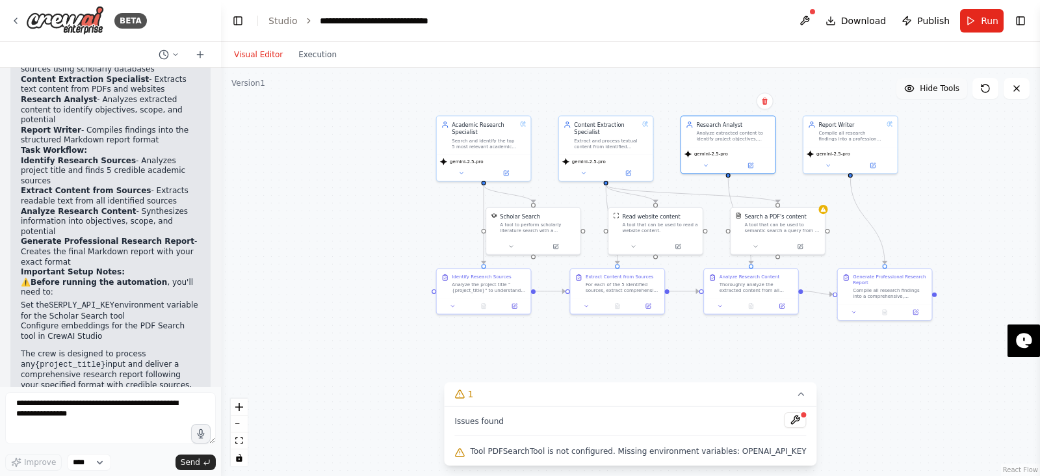
click at [831, 90] on icon at bounding box center [909, 88] width 10 height 10
click at [831, 90] on button "Show Tools" at bounding box center [930, 88] width 74 height 21
click at [831, 90] on icon at bounding box center [909, 88] width 10 height 10
click at [831, 90] on button "Show Tools" at bounding box center [930, 88] width 74 height 21
click at [831, 83] on icon at bounding box center [985, 88] width 10 height 10
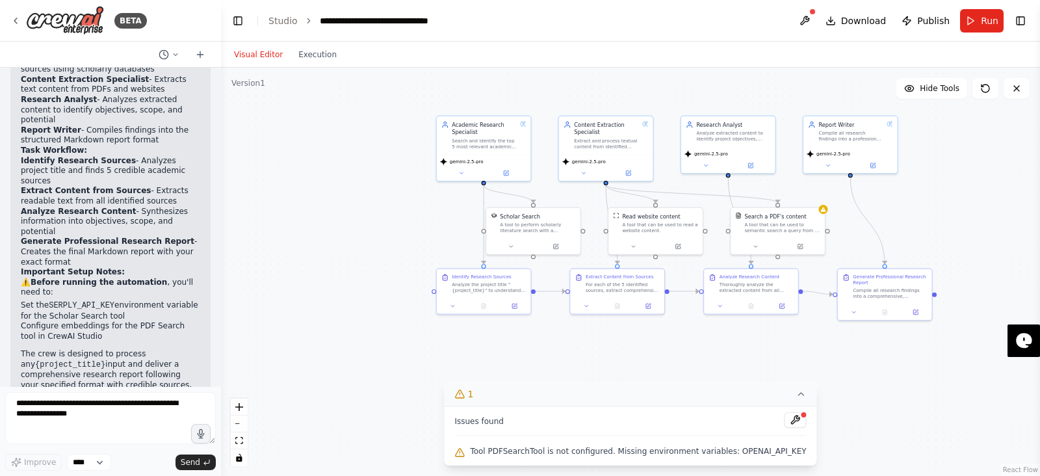
click at [796, 379] on icon at bounding box center [801, 394] width 10 height 10
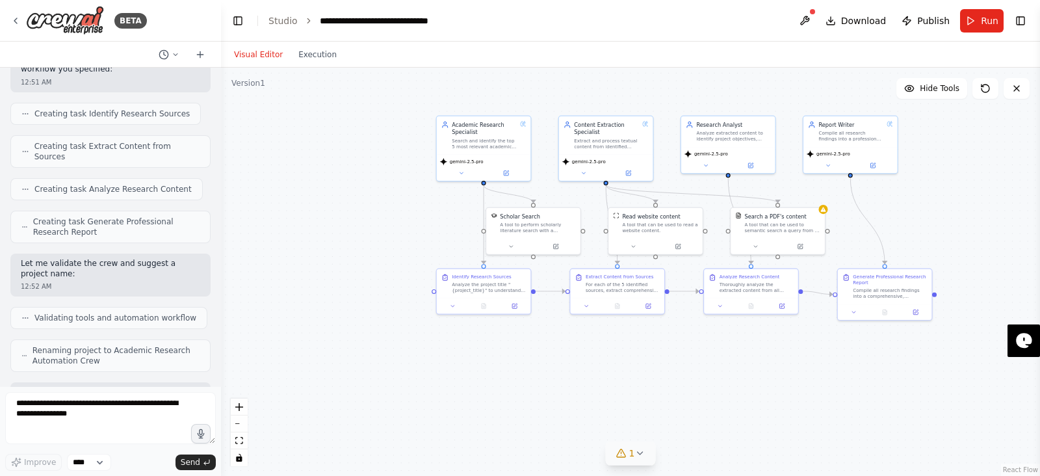
scroll to position [1345, 0]
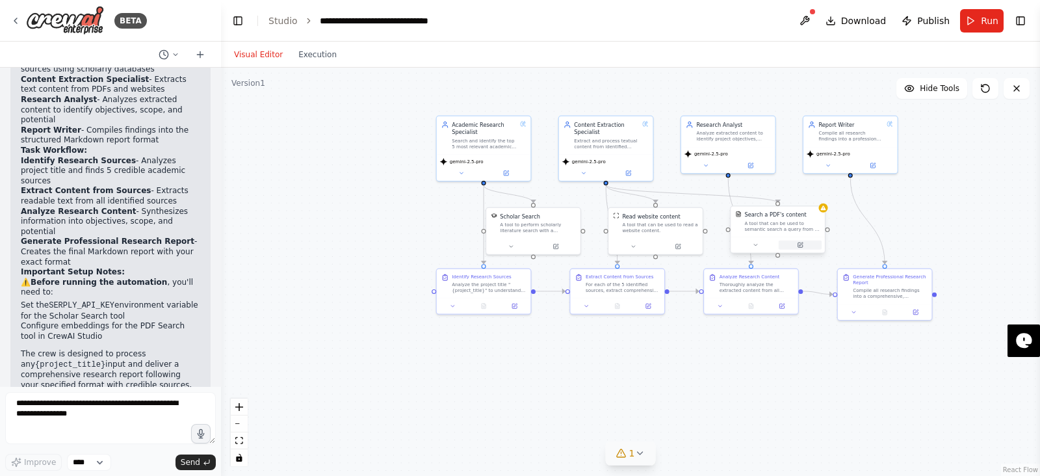
click at [802, 246] on button at bounding box center [799, 244] width 43 height 9
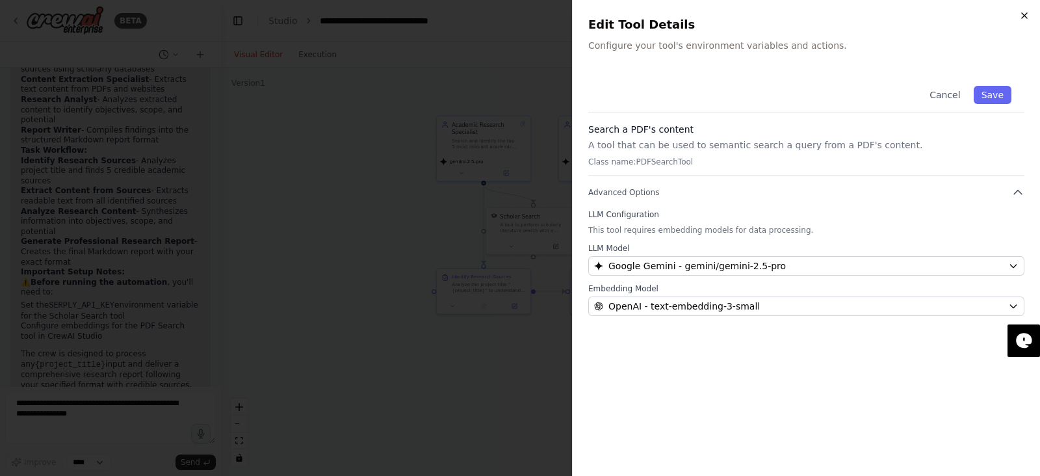
click at [831, 16] on icon "button" at bounding box center [1023, 15] width 5 height 5
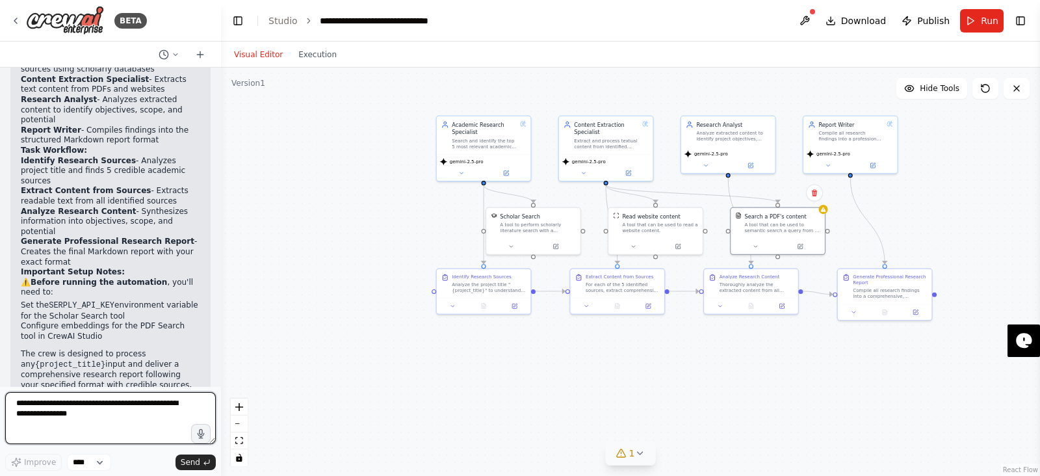
click at [129, 379] on textarea at bounding box center [110, 418] width 211 height 52
type textarea "**********"
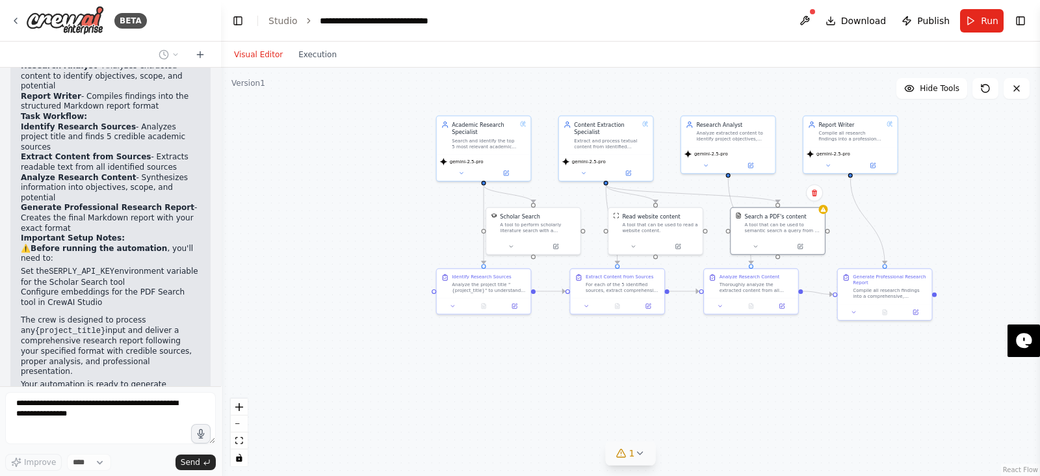
scroll to position [1423, 0]
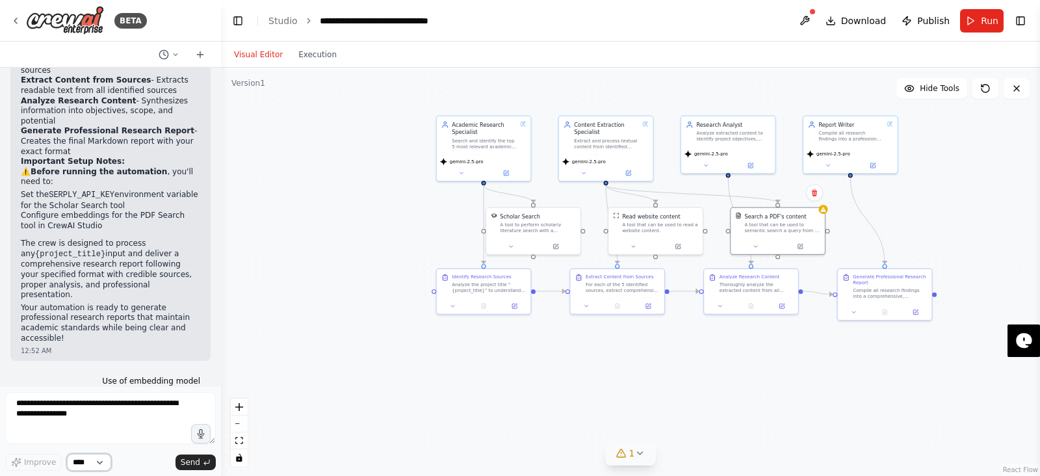
click at [94, 379] on select "****" at bounding box center [89, 462] width 44 height 17
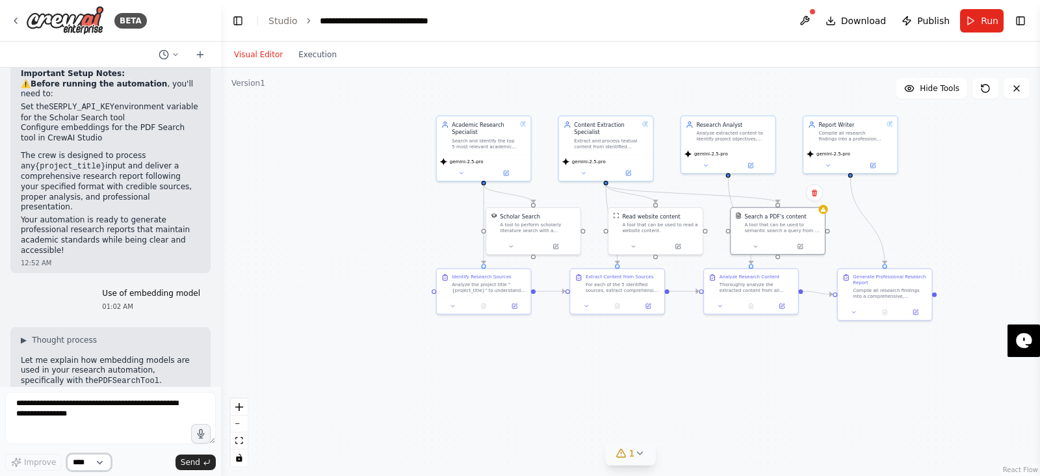
click at [94, 379] on select "****" at bounding box center [89, 462] width 44 height 17
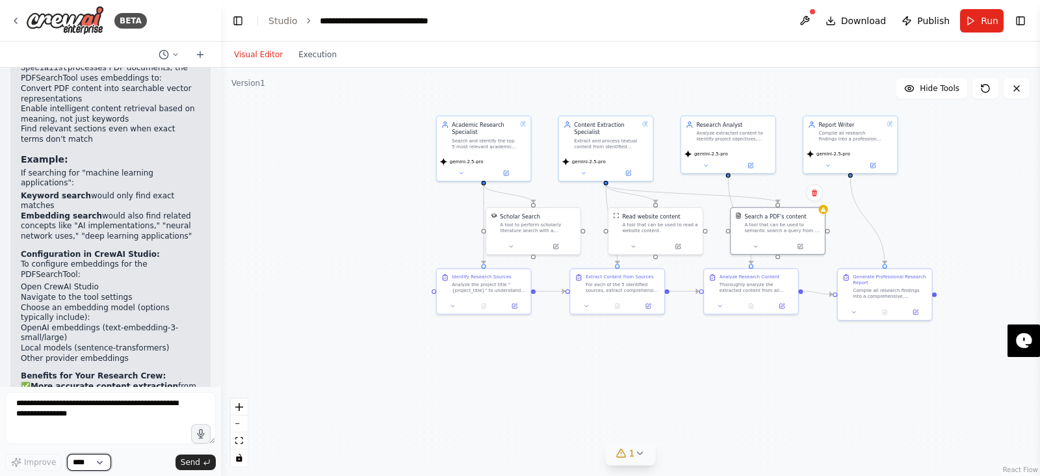
scroll to position [2024, 0]
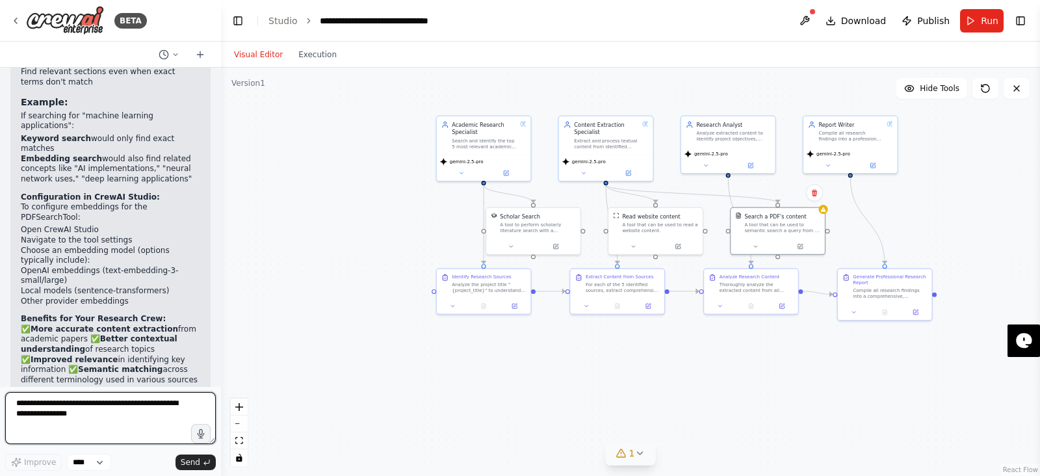
click at [68, 379] on textarea at bounding box center [110, 418] width 211 height 52
